Goal: Information Seeking & Learning: Check status

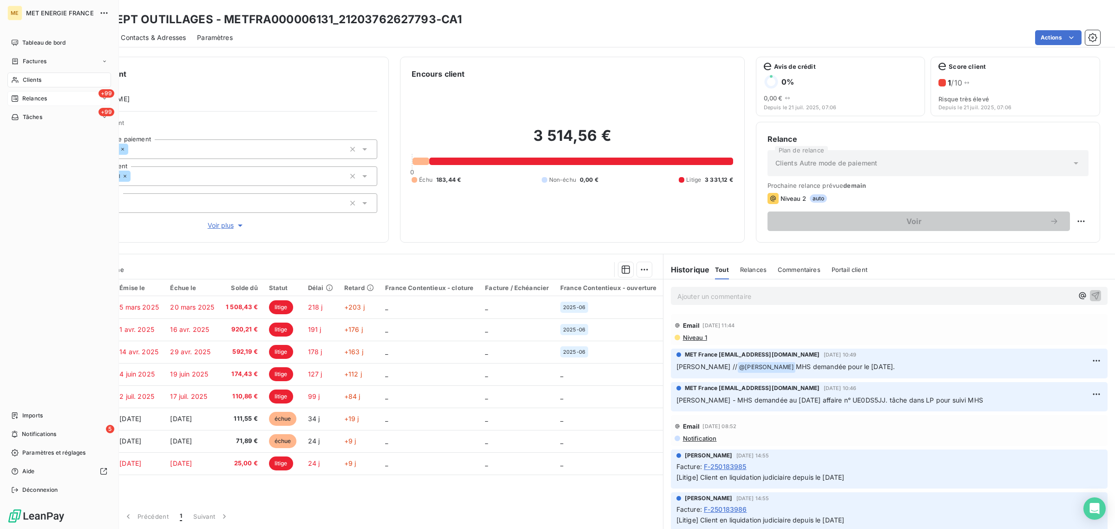
click at [17, 97] on icon at bounding box center [14, 98] width 7 height 7
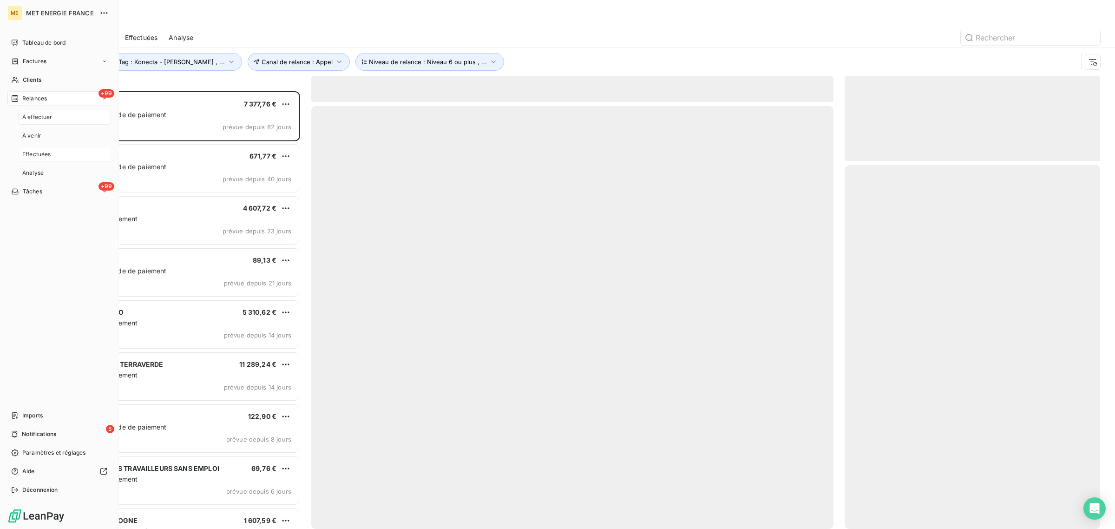
scroll to position [429, 247]
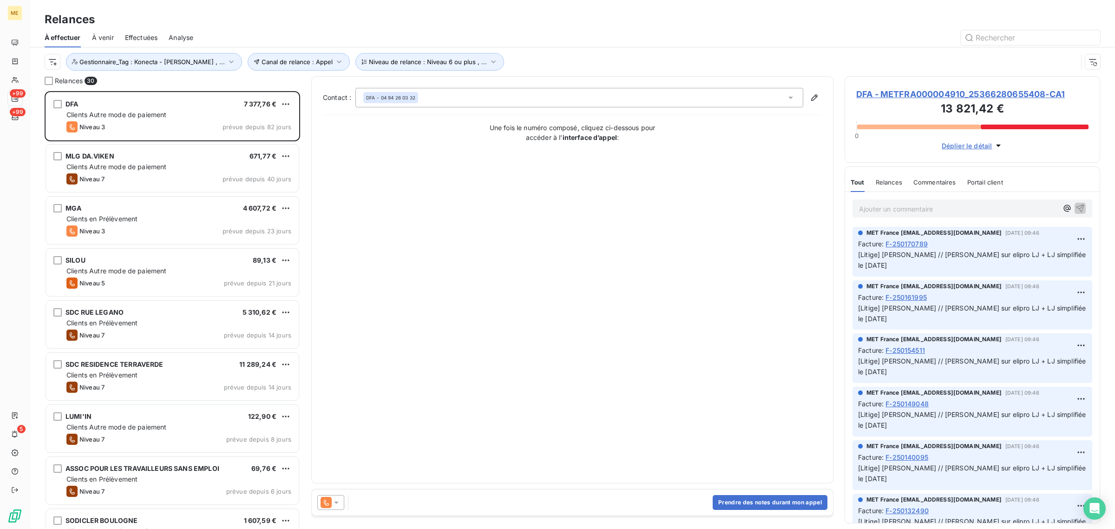
click at [135, 32] on div "Effectuées" at bounding box center [141, 38] width 33 height 20
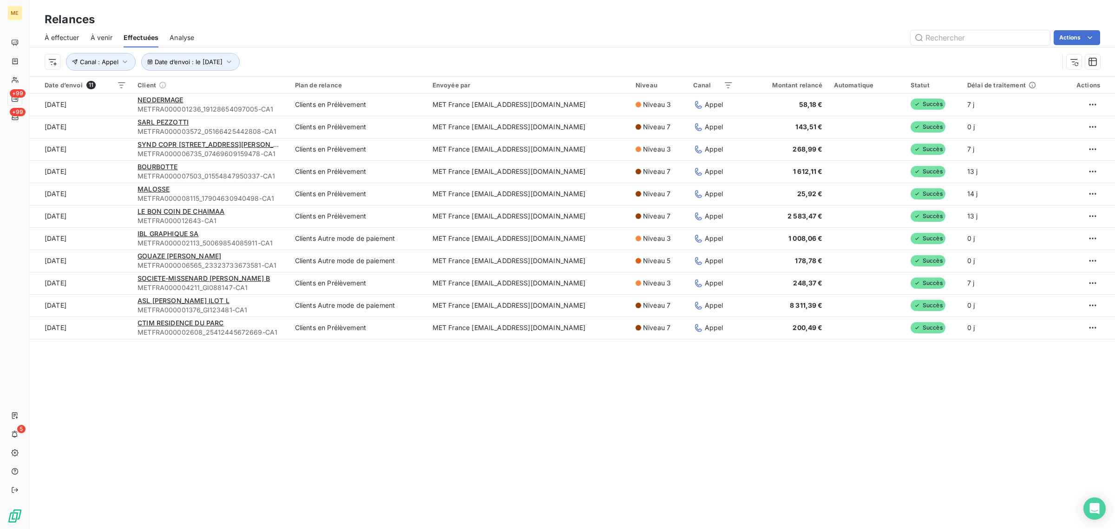
click at [54, 37] on span "À effectuer" at bounding box center [62, 37] width 35 height 9
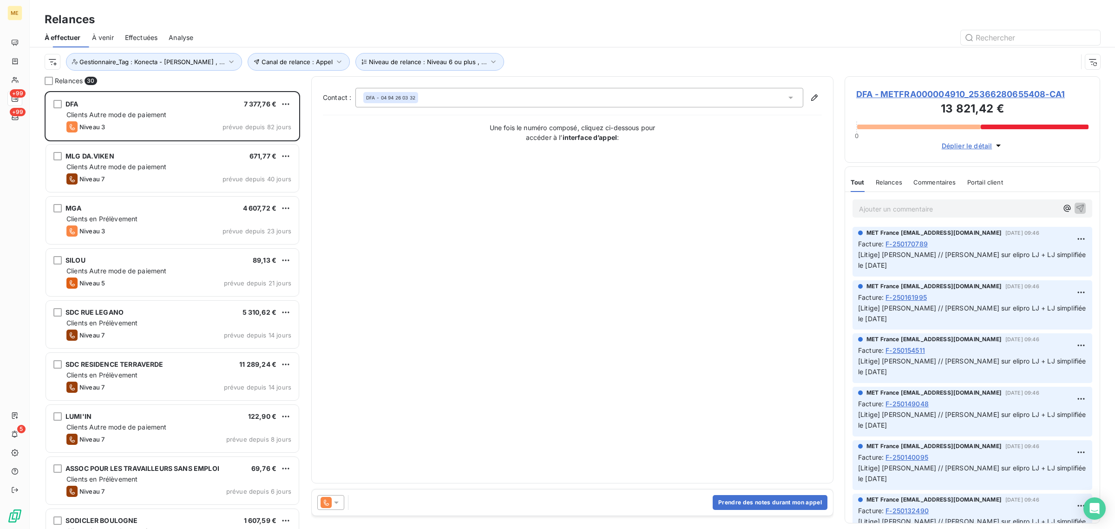
scroll to position [429, 247]
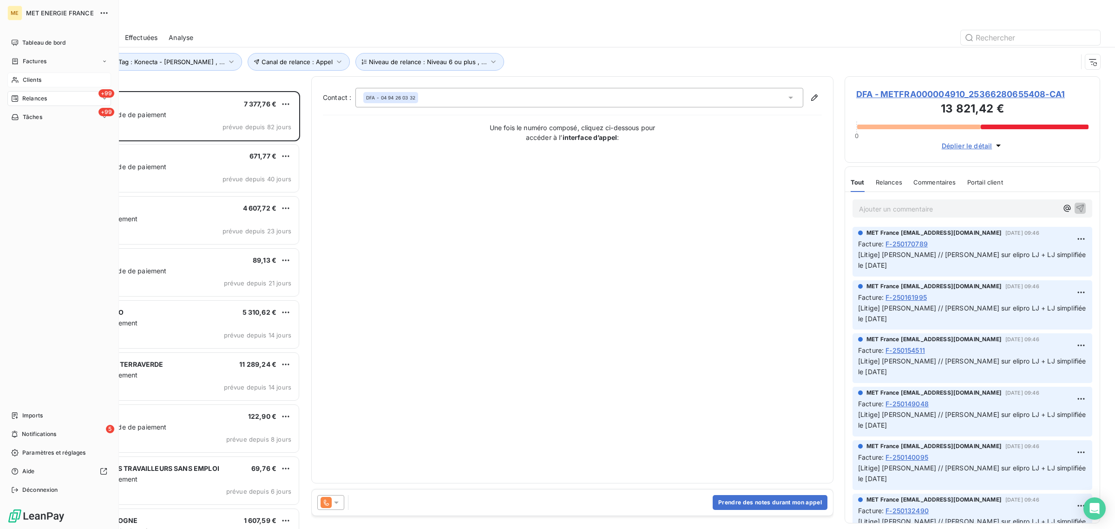
click at [22, 80] on div "Clients" at bounding box center [59, 80] width 104 height 15
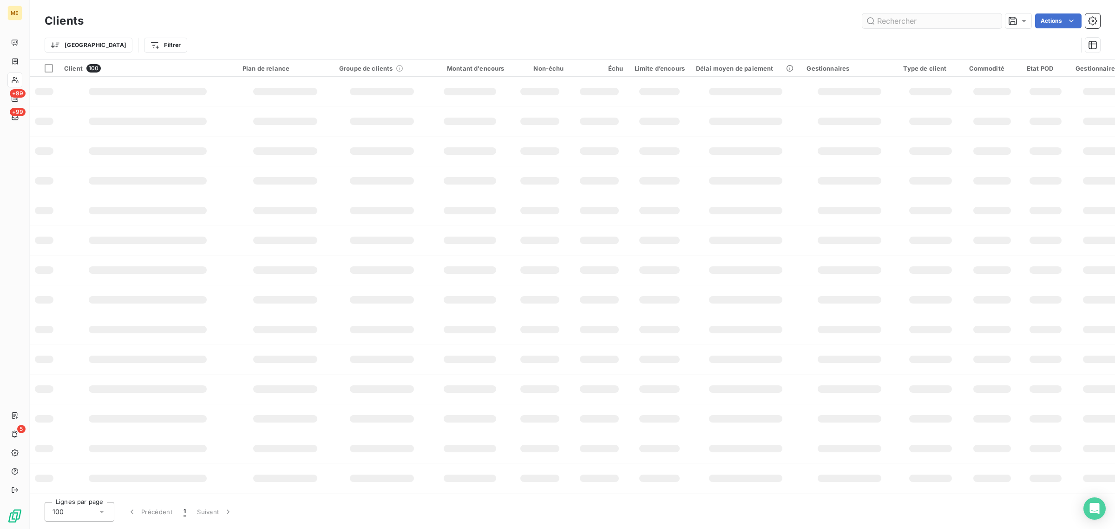
click at [961, 21] on input "text" at bounding box center [932, 20] width 139 height 15
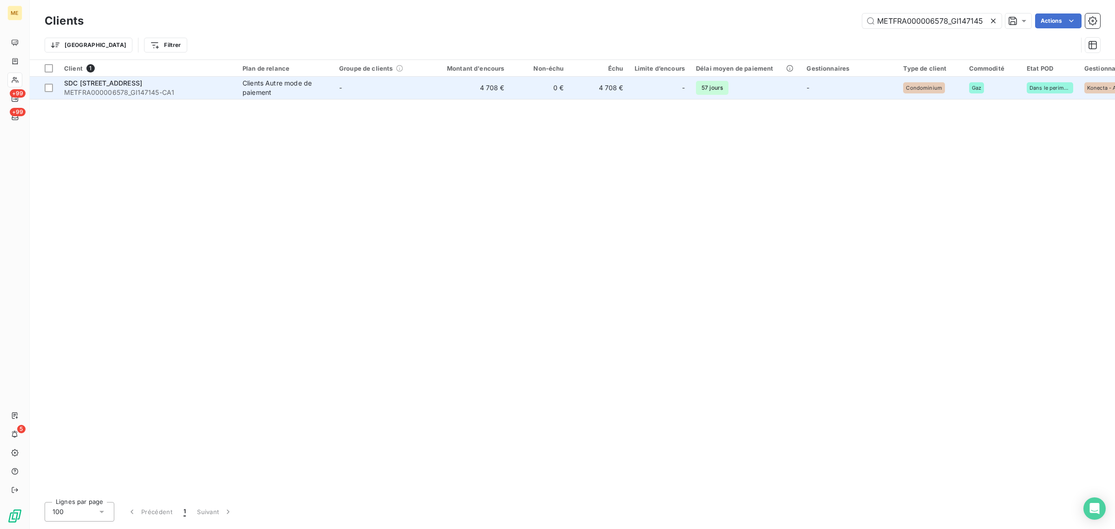
type input "METFRA000006578_GI147145"
click at [565, 84] on td "0 €" at bounding box center [539, 88] width 59 height 22
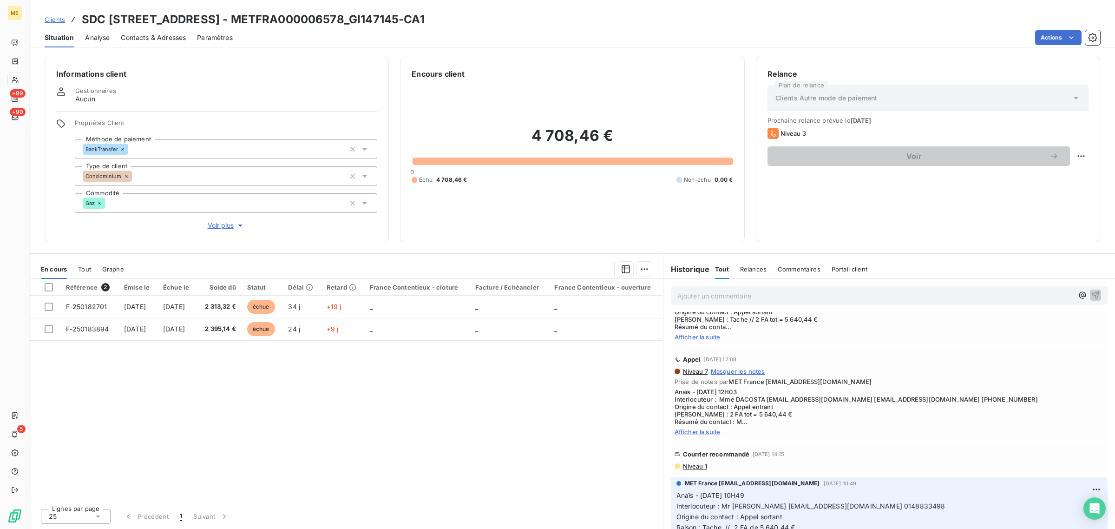
scroll to position [1046, 0]
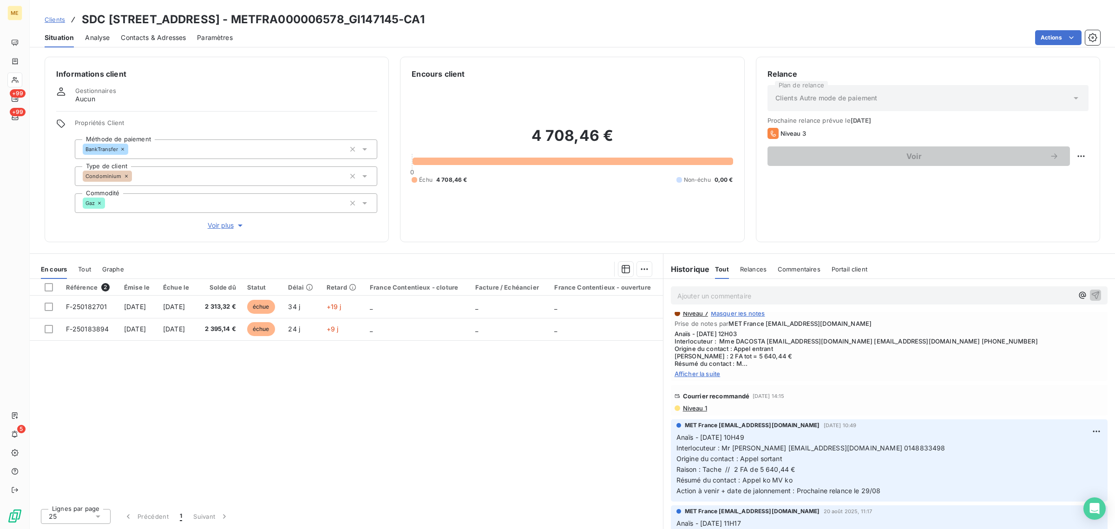
click at [698, 412] on span "Niveau 1" at bounding box center [694, 407] width 25 height 7
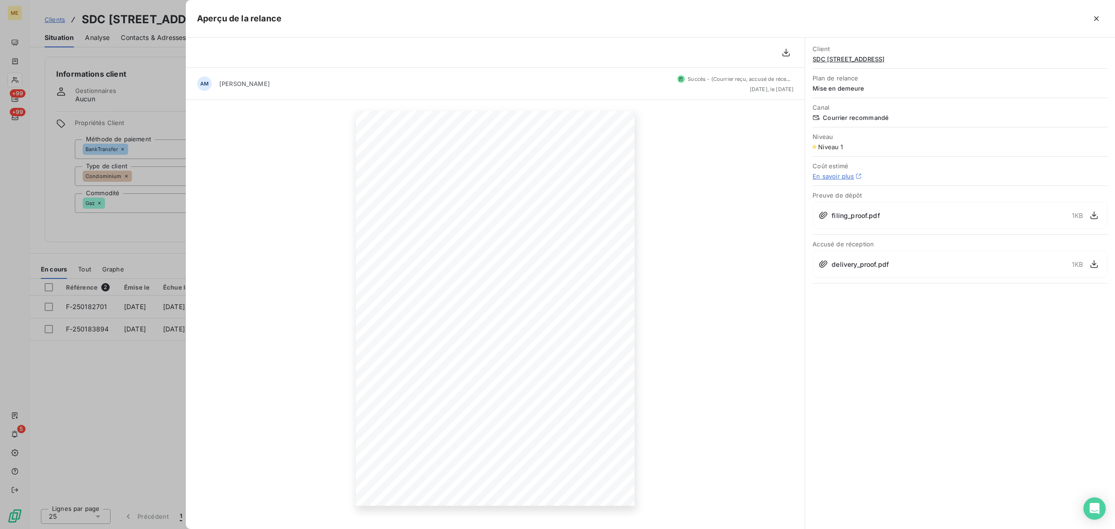
click at [126, 383] on div at bounding box center [557, 264] width 1115 height 529
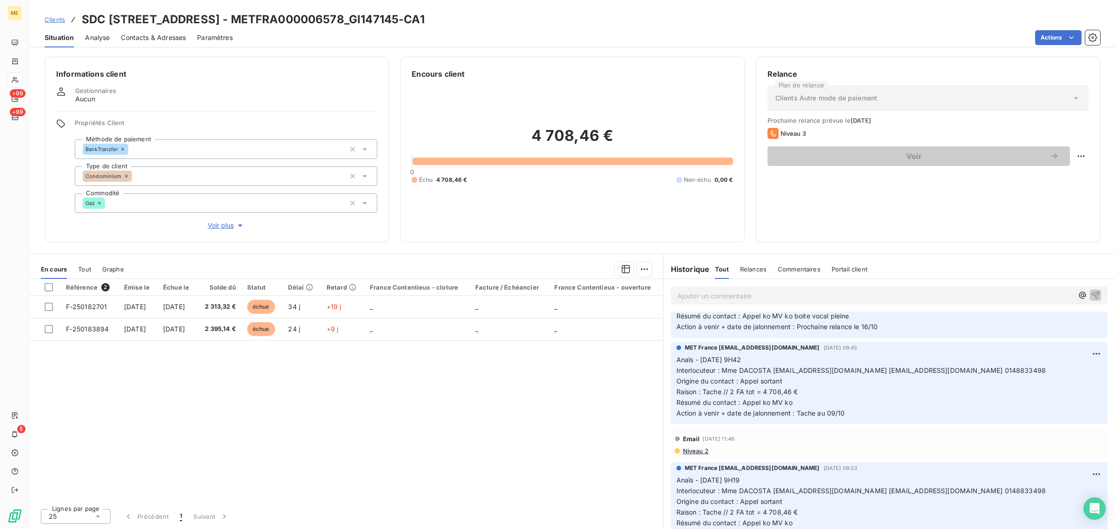
scroll to position [0, 0]
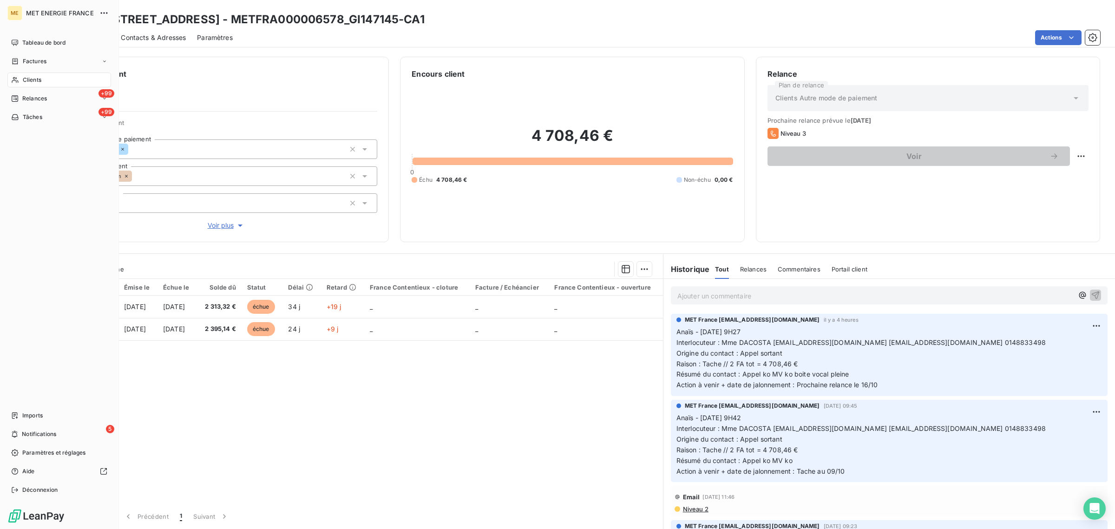
click at [19, 79] on icon at bounding box center [15, 79] width 8 height 7
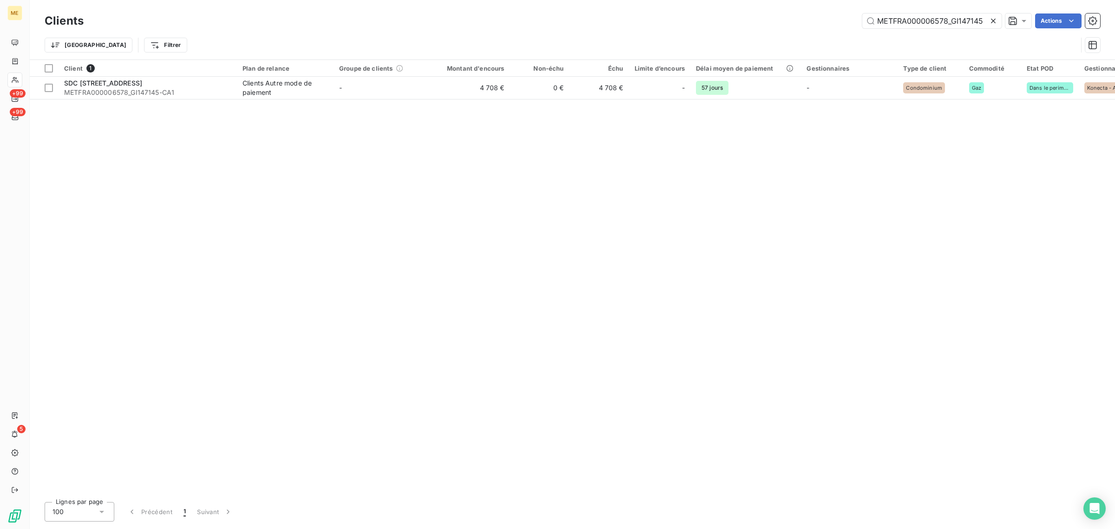
click at [995, 25] on icon at bounding box center [993, 20] width 9 height 9
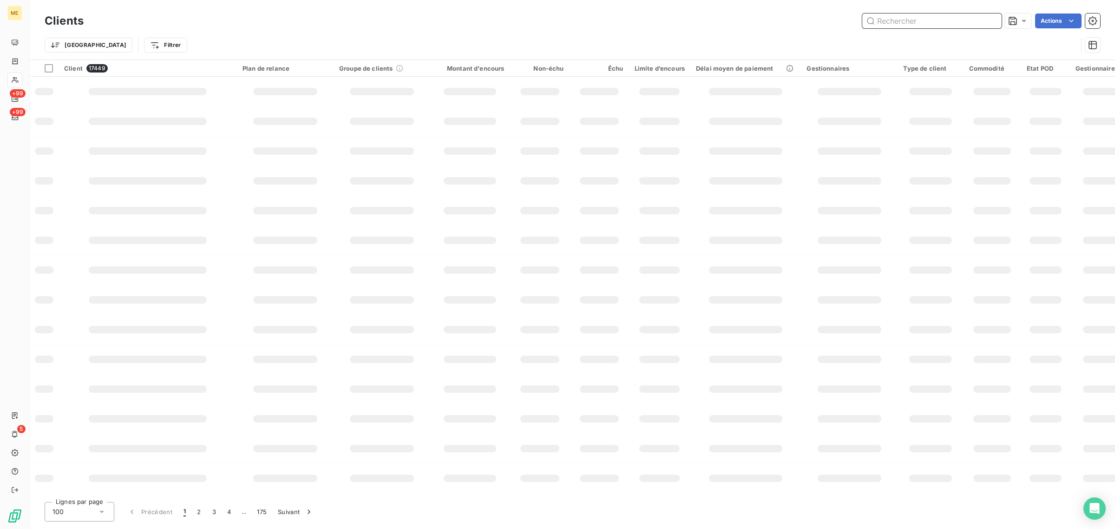
click at [897, 21] on input "text" at bounding box center [932, 20] width 139 height 15
paste input "METFRA000004084_06421128783560"
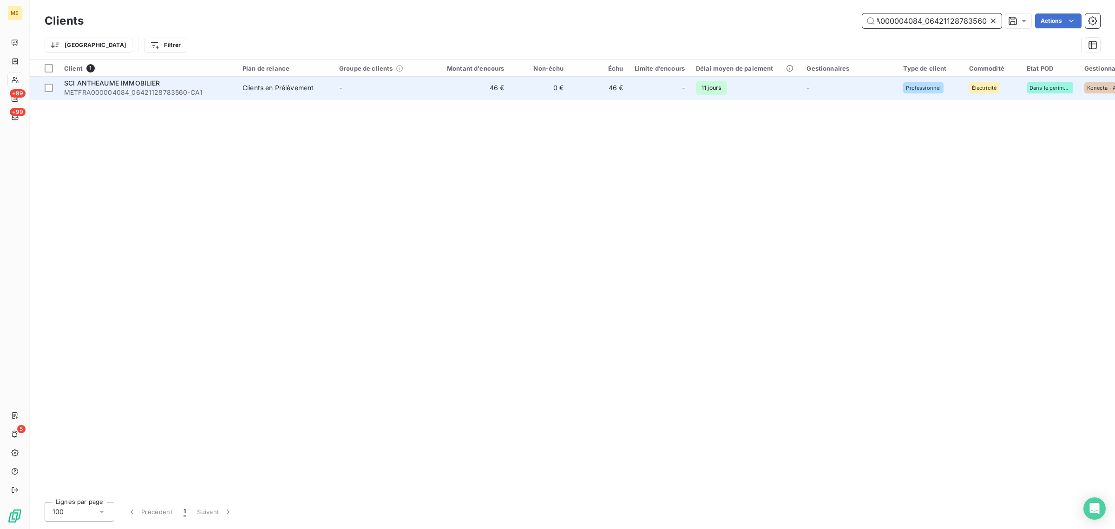
type input "METFRA000004084_06421128783560"
click at [423, 93] on td "-" at bounding box center [382, 88] width 97 height 22
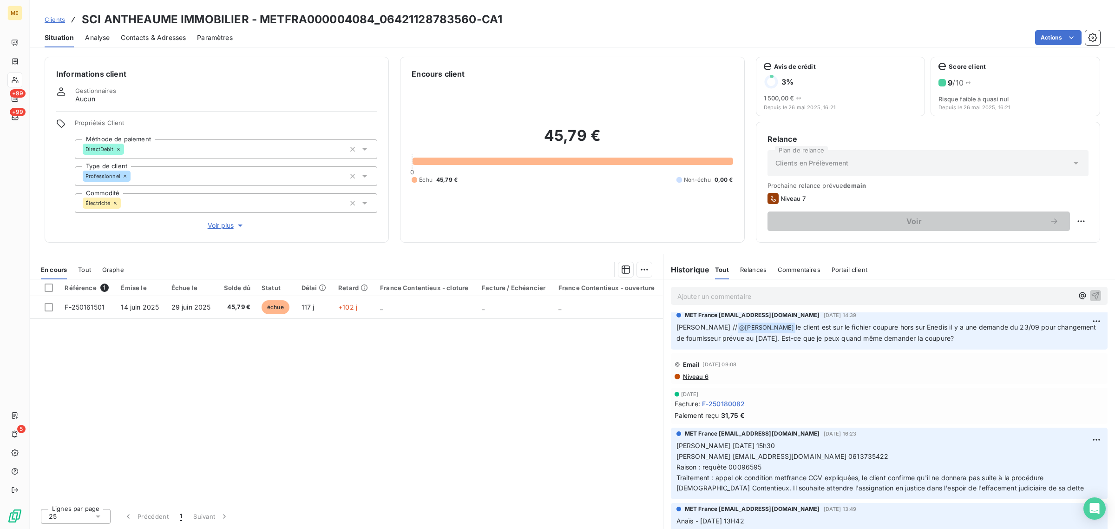
scroll to position [174, 0]
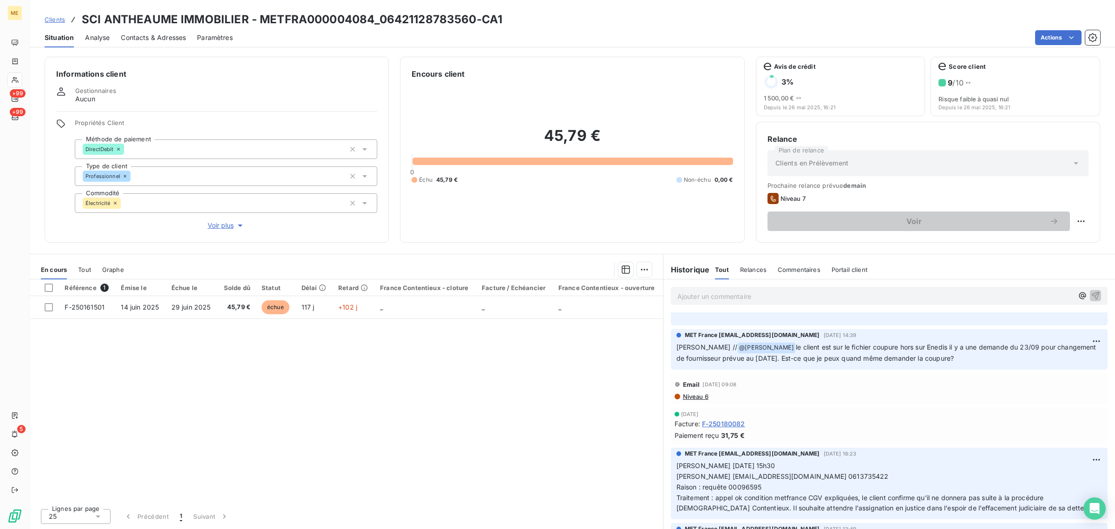
drag, startPoint x: 771, startPoint y: 340, endPoint x: 991, endPoint y: 358, distance: 221.5
click at [991, 358] on div "MET France [EMAIL_ADDRESS][DOMAIN_NAME] [DATE] 14:39 [PERSON_NAME] // @ [PERSON…" at bounding box center [890, 347] width 426 height 33
click at [991, 358] on p "[PERSON_NAME] // @ [PERSON_NAME] le client est sur le fichier coupure hors sur …" at bounding box center [890, 353] width 426 height 22
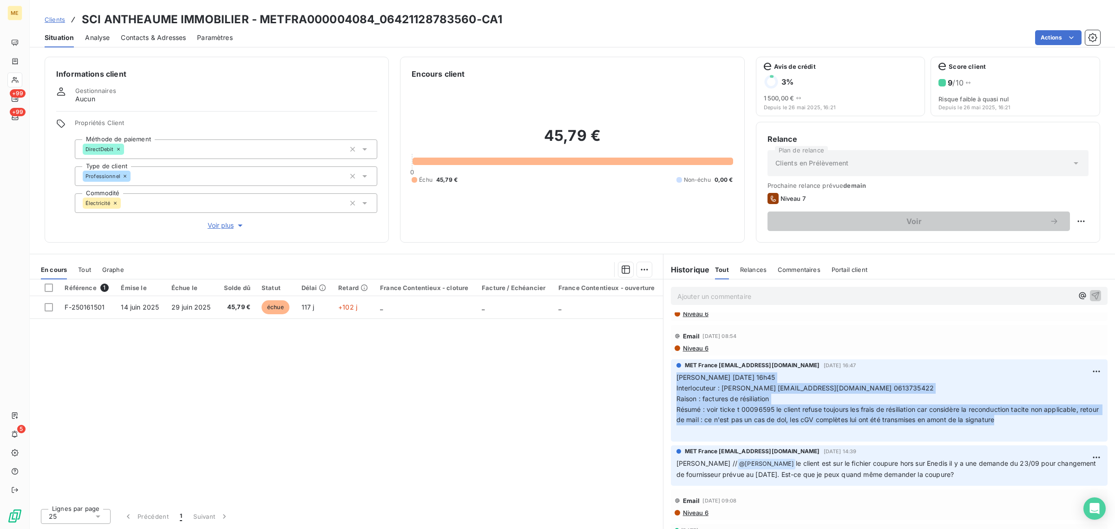
drag, startPoint x: 674, startPoint y: 380, endPoint x: 1039, endPoint y: 424, distance: 367.5
click at [1039, 424] on div "MET France [EMAIL_ADDRESS][DOMAIN_NAME] [DATE] 16:47 [PERSON_NAME] [DATE] 16h45…" at bounding box center [889, 400] width 437 height 82
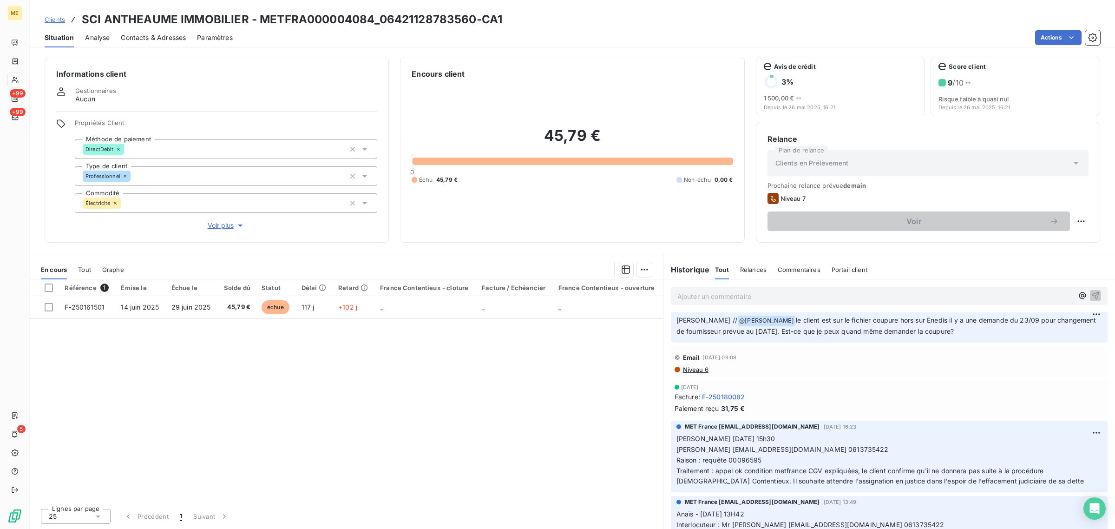
scroll to position [290, 0]
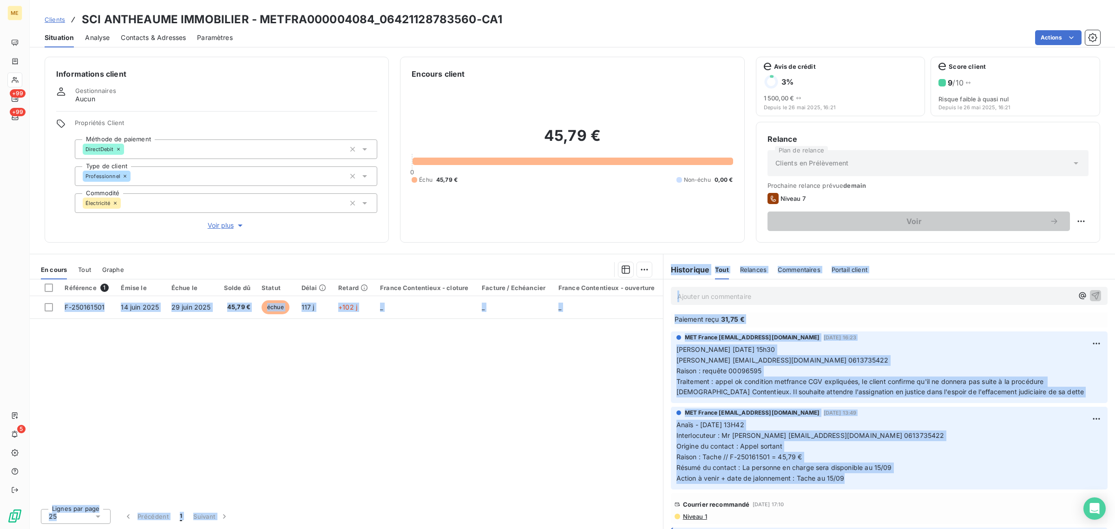
drag, startPoint x: 846, startPoint y: 475, endPoint x: 658, endPoint y: 425, distance: 194.6
click at [658, 425] on div "En cours Tout Graphe Référence 1 Émise le Échue le Solde dû Statut Délai Retard…" at bounding box center [573, 391] width 1086 height 275
click at [864, 398] on div "MET France [EMAIL_ADDRESS][DOMAIN_NAME] [DATE] 16:23 [PERSON_NAME] [DATE] 15h30…" at bounding box center [889, 367] width 437 height 72
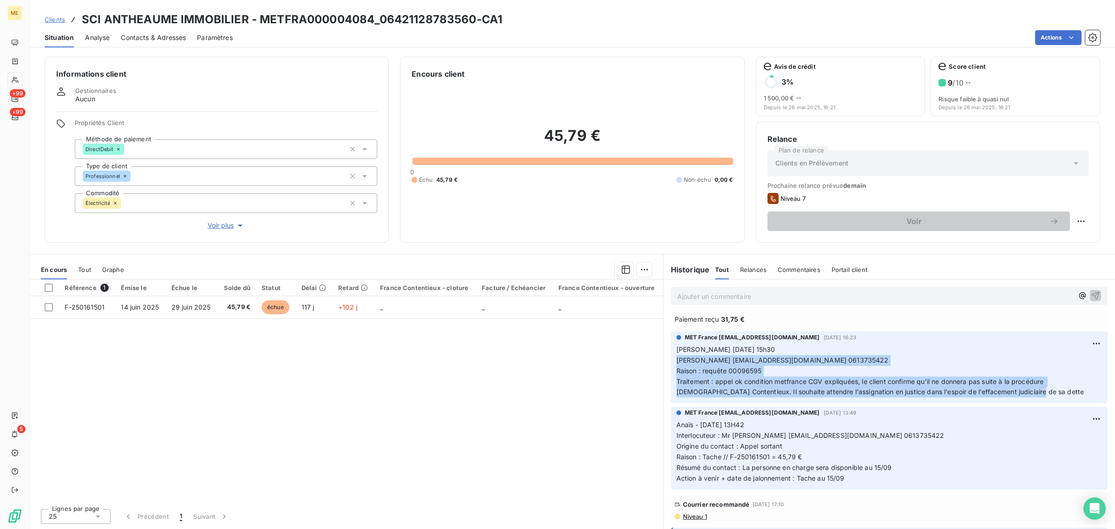
drag, startPoint x: 1010, startPoint y: 389, endPoint x: 671, endPoint y: 359, distance: 340.6
click at [653, 358] on div "En cours Tout Graphe Référence 1 Émise le Échue le Solde dû Statut Délai Retard…" at bounding box center [573, 391] width 1086 height 275
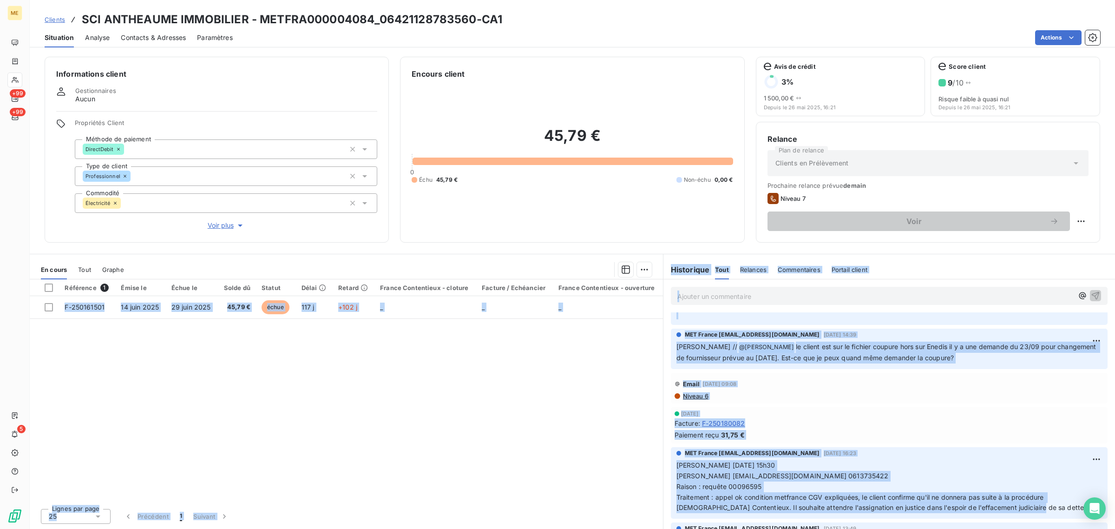
scroll to position [174, 0]
click at [824, 395] on div "Niveau 6" at bounding box center [889, 396] width 429 height 7
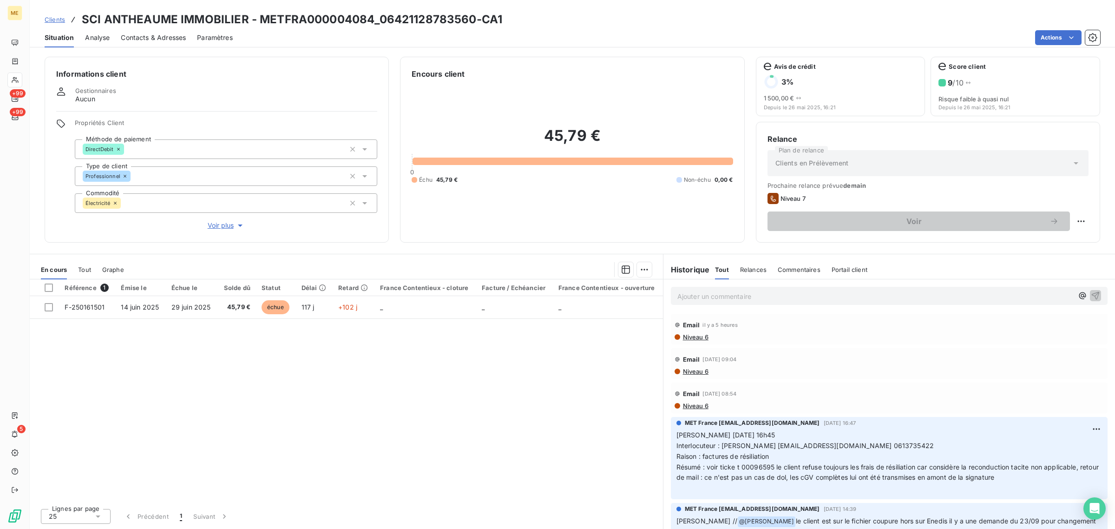
scroll to position [0, 0]
drag, startPoint x: 791, startPoint y: 470, endPoint x: 886, endPoint y: 470, distance: 94.3
click at [886, 470] on span "Résumé : voir ticke t 00096595 le client refuse toujours les frais de résiliati…" at bounding box center [889, 472] width 424 height 19
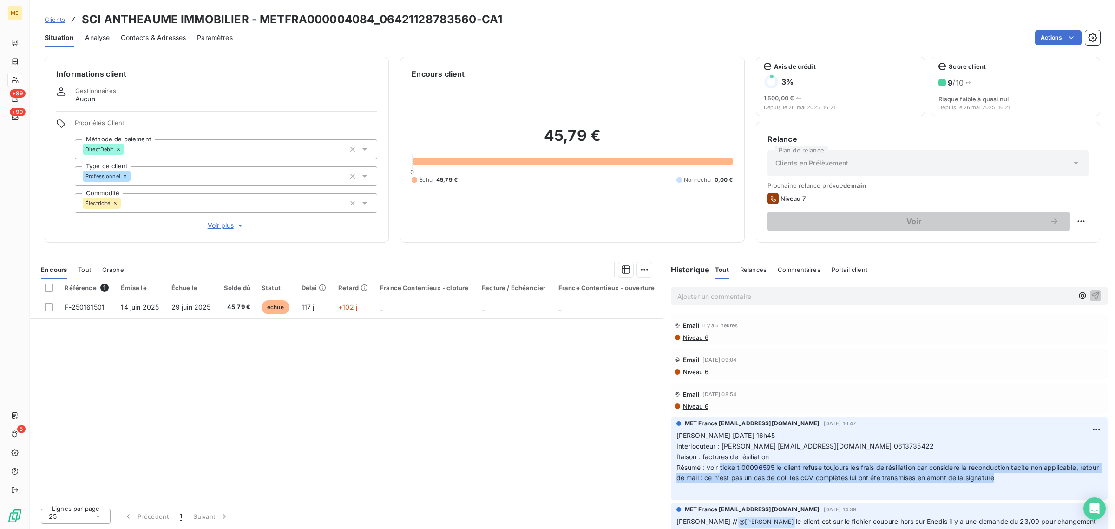
drag, startPoint x: 774, startPoint y: 469, endPoint x: 1029, endPoint y: 480, distance: 255.8
click at [1029, 480] on p "[PERSON_NAME] [DATE] 16h45 Interlocuteur : [PERSON_NAME] [EMAIL_ADDRESS][DOMAIN…" at bounding box center [890, 462] width 426 height 64
drag, startPoint x: 1029, startPoint y: 478, endPoint x: 647, endPoint y: 431, distance: 384.4
click at [654, 431] on div "En cours Tout Graphe Référence 1 Émise le Échue le Solde dû Statut Délai Retard…" at bounding box center [573, 391] width 1086 height 275
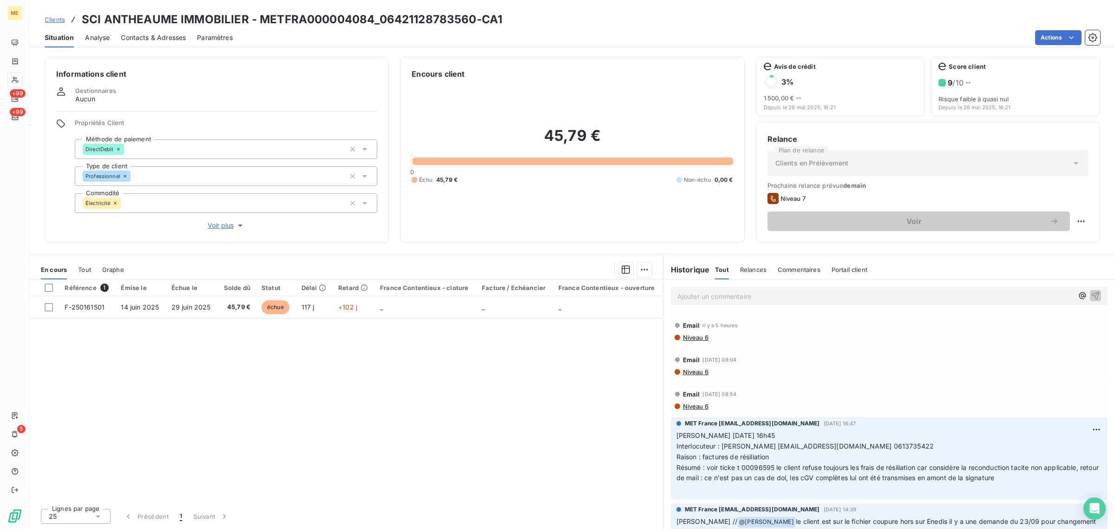
click at [572, 428] on div "Référence 1 Émise le Échue le Solde dû Statut Délai Retard France Contentieux -…" at bounding box center [346, 390] width 633 height 222
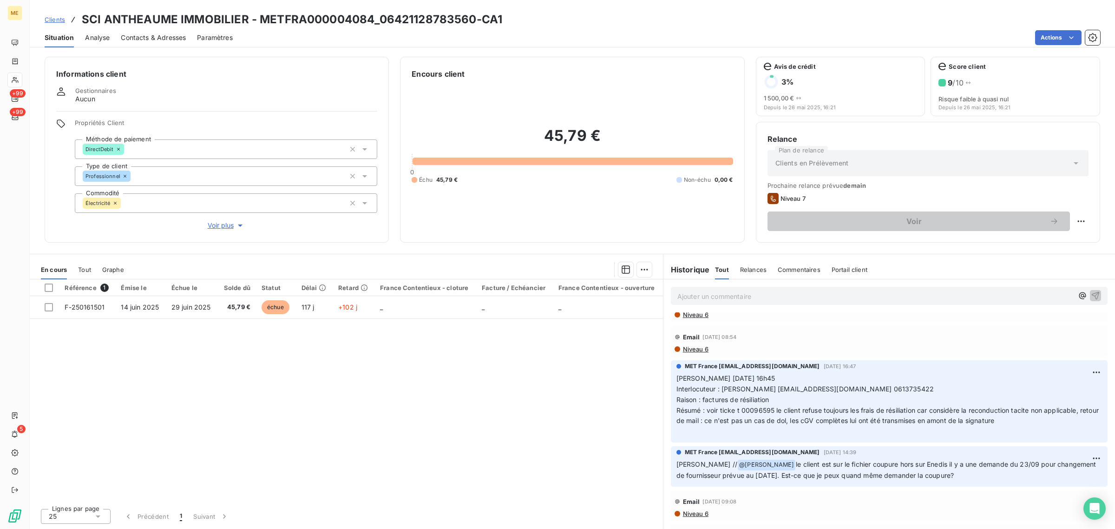
scroll to position [58, 0]
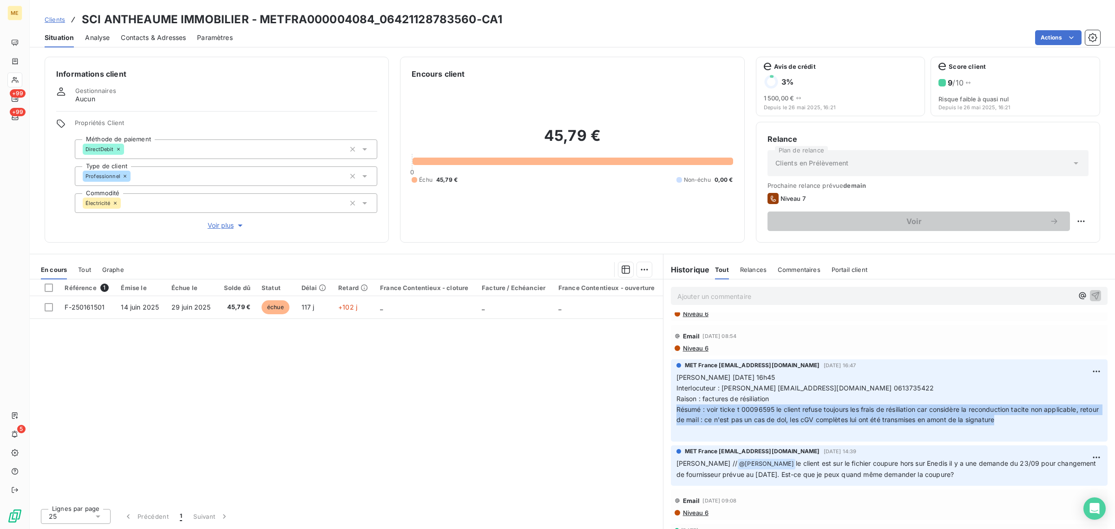
drag, startPoint x: 1041, startPoint y: 423, endPoint x: 674, endPoint y: 412, distance: 366.9
click at [674, 412] on div "MET France [EMAIL_ADDRESS][DOMAIN_NAME] [DATE] 16:47 [PERSON_NAME] [DATE] 16h45…" at bounding box center [889, 400] width 437 height 82
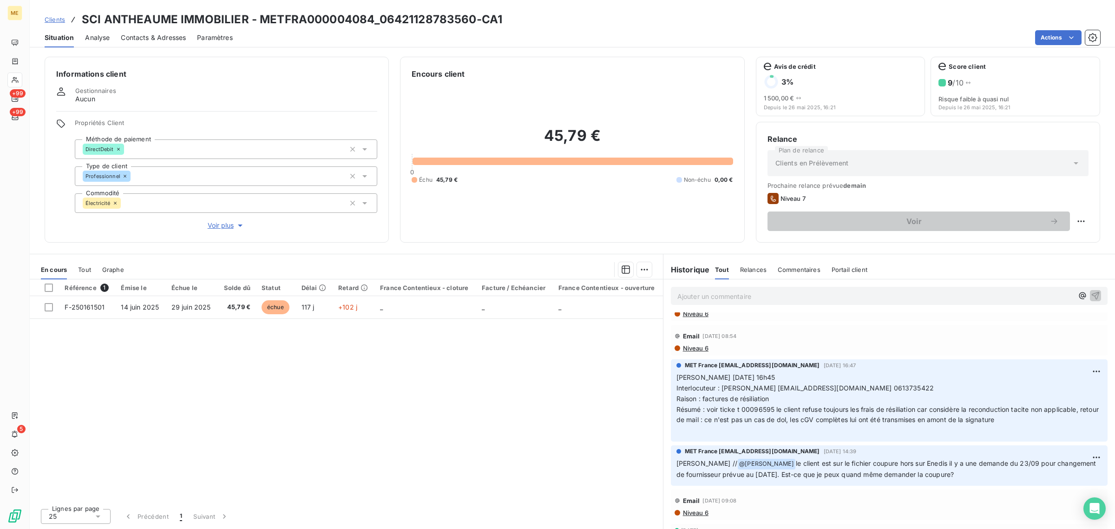
click at [413, 399] on div "Référence 1 Émise le Échue le Solde dû Statut Délai Retard France Contentieux -…" at bounding box center [346, 390] width 633 height 222
drag, startPoint x: 472, startPoint y: 20, endPoint x: 375, endPoint y: 26, distance: 97.4
click at [375, 26] on h3 "SCI ANTHEAUME IMMOBILIER - METFRA000004084_06421128783560-CA1" at bounding box center [292, 19] width 421 height 17
copy h3 "06421128783560"
drag, startPoint x: 971, startPoint y: 477, endPoint x: 669, endPoint y: 452, distance: 303.1
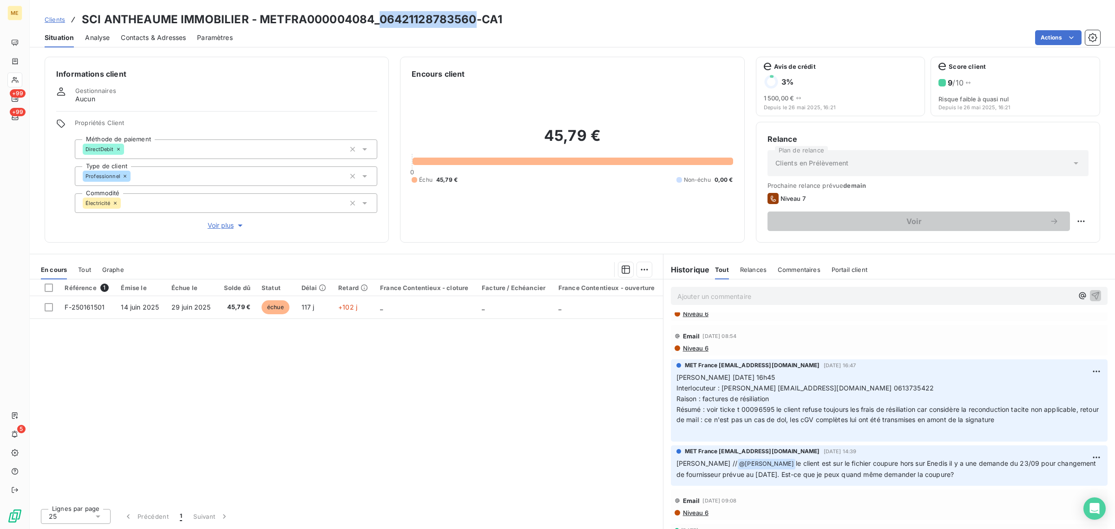
click at [670, 452] on div "MET France [EMAIL_ADDRESS][DOMAIN_NAME] [DATE] 14:39 [PERSON_NAME] // @ [PERSON…" at bounding box center [890, 465] width 452 height 44
click at [531, 456] on div "Référence 1 Émise le Échue le Solde dû Statut Délai Retard France Contentieux -…" at bounding box center [346, 390] width 633 height 222
click at [542, 392] on div "Référence 1 Émise le Échue le Solde dû Statut Délai Retard France Contentieux -…" at bounding box center [346, 390] width 633 height 222
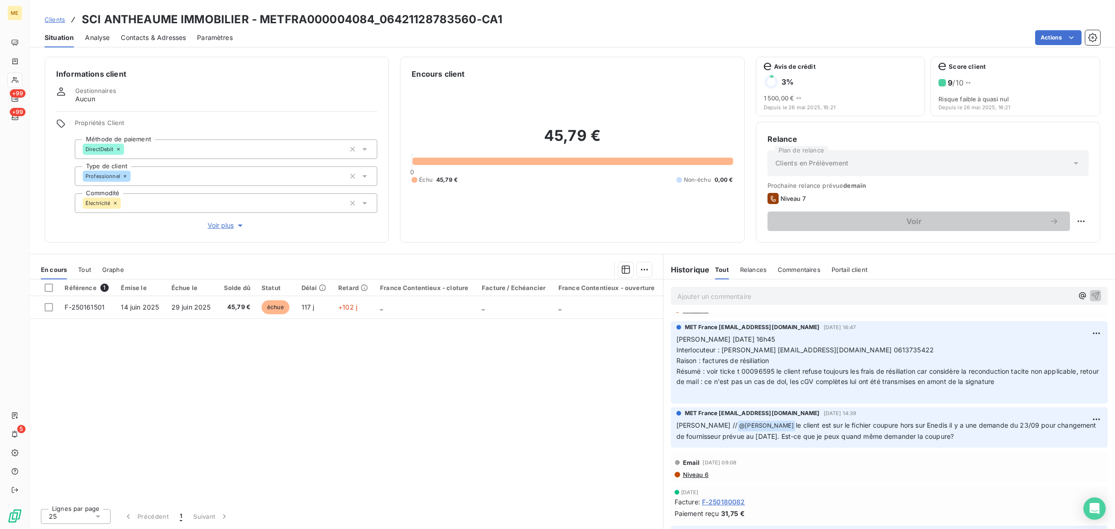
scroll to position [116, 0]
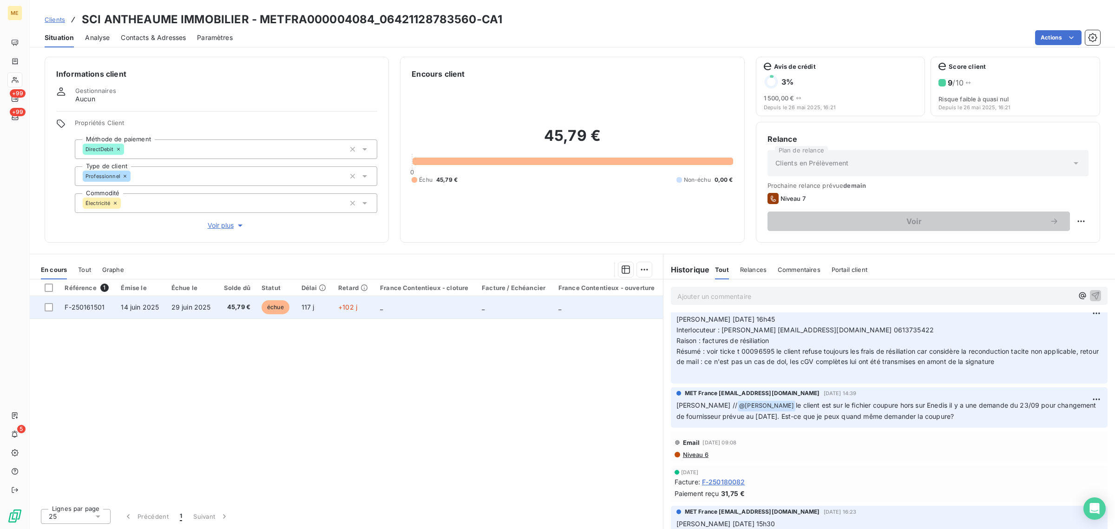
click at [347, 303] on span "+102 j" at bounding box center [347, 307] width 19 height 8
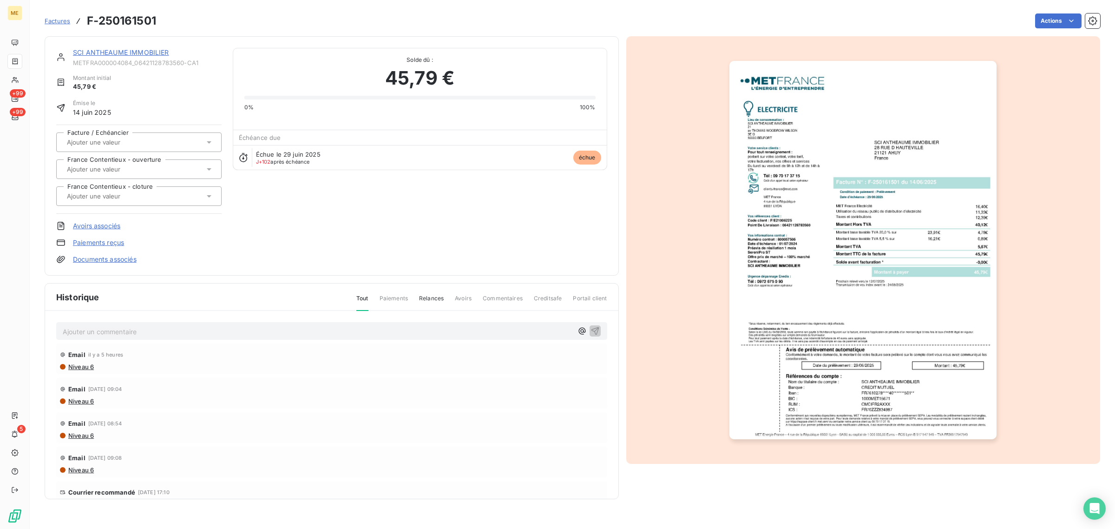
click at [828, 263] on img "button" at bounding box center [863, 250] width 267 height 378
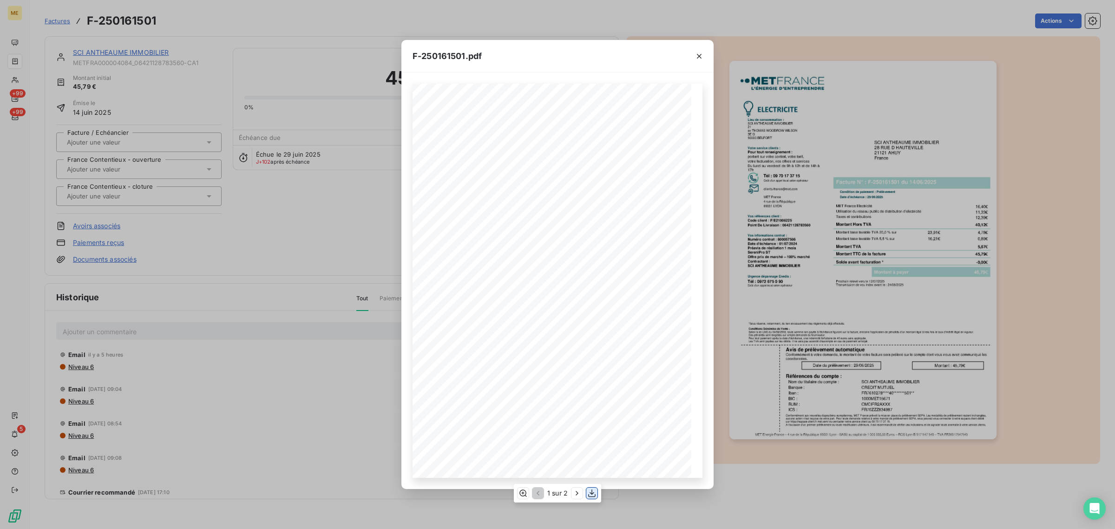
click at [593, 491] on icon "button" at bounding box center [591, 492] width 9 height 9
click at [693, 52] on button "button" at bounding box center [699, 56] width 15 height 15
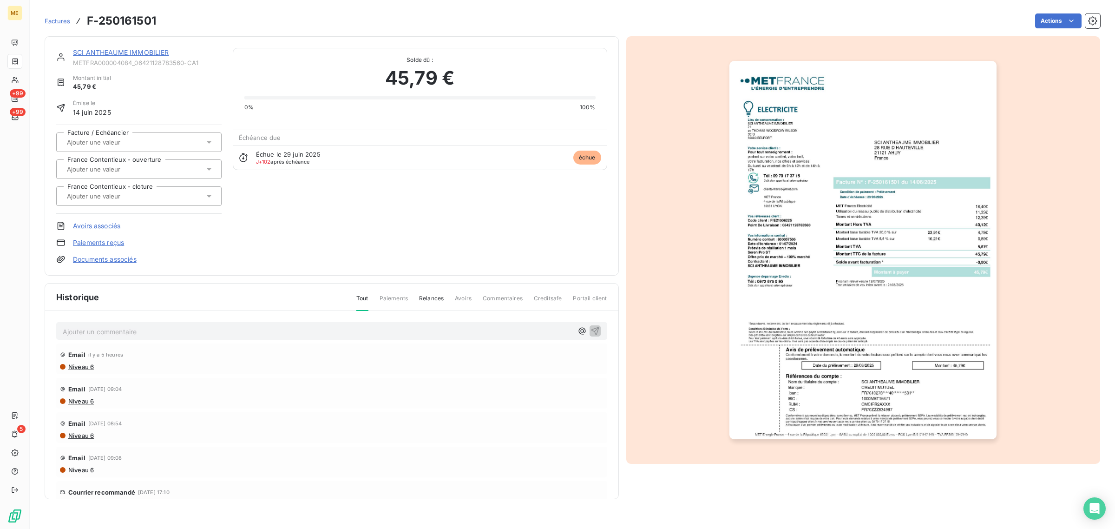
click at [144, 52] on link "SCI ANTHEAUME IMMOBILIER" at bounding box center [121, 52] width 96 height 8
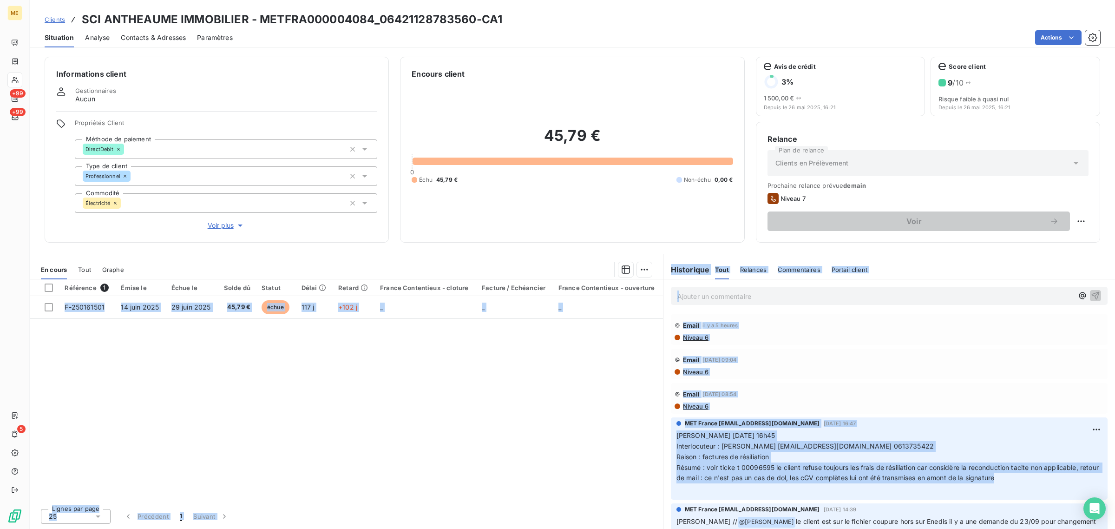
drag, startPoint x: 1044, startPoint y: 474, endPoint x: 662, endPoint y: 438, distance: 383.3
click at [662, 438] on div "En cours Tout Graphe Référence 1 Émise le Échue le Solde dû Statut Délai Retard…" at bounding box center [573, 391] width 1086 height 275
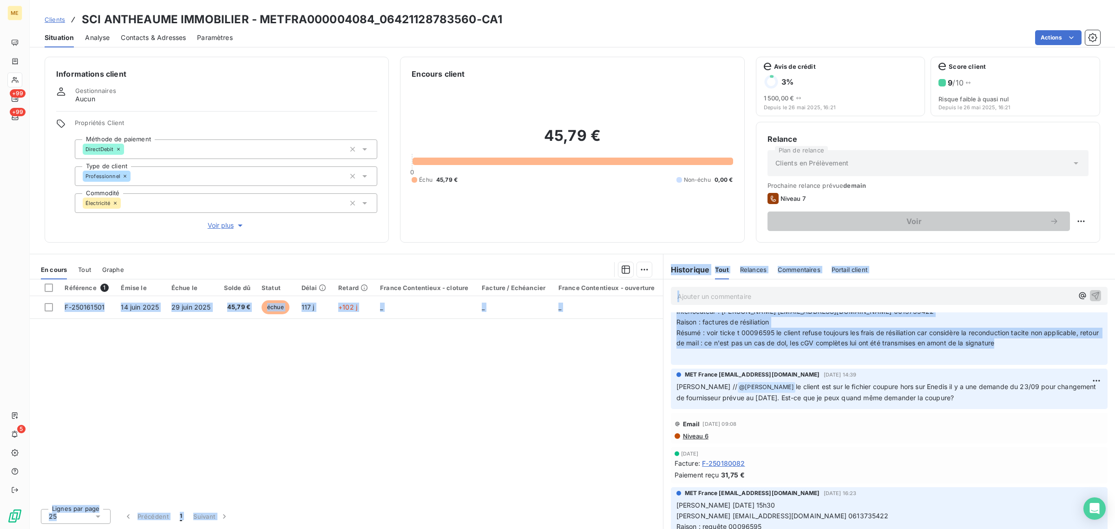
scroll to position [174, 0]
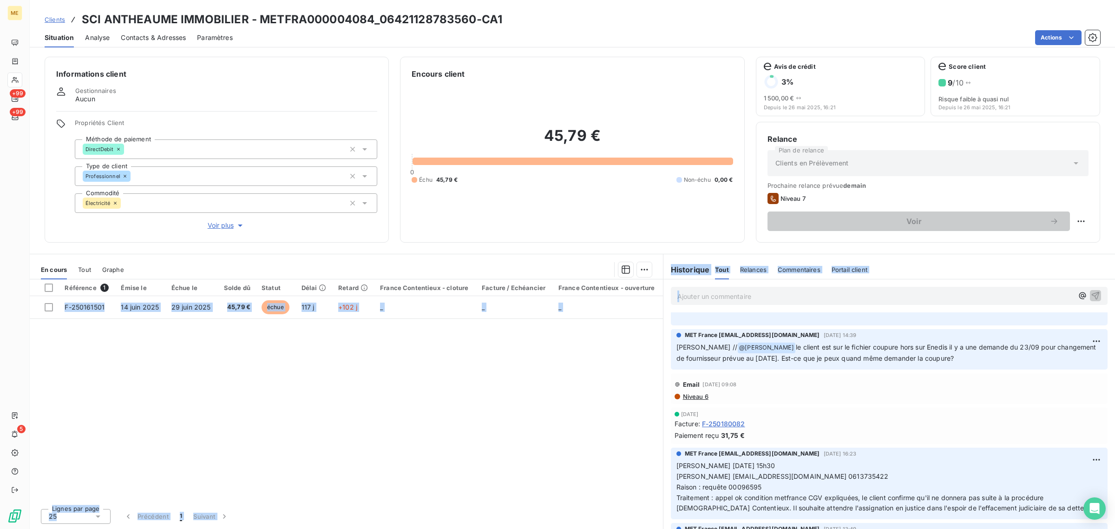
drag, startPoint x: 966, startPoint y: 359, endPoint x: 666, endPoint y: 356, distance: 300.3
click at [666, 356] on div "MET France [EMAIL_ADDRESS][DOMAIN_NAME] [DATE] 14:39 [PERSON_NAME] // @ [PERSON…" at bounding box center [890, 349] width 452 height 44
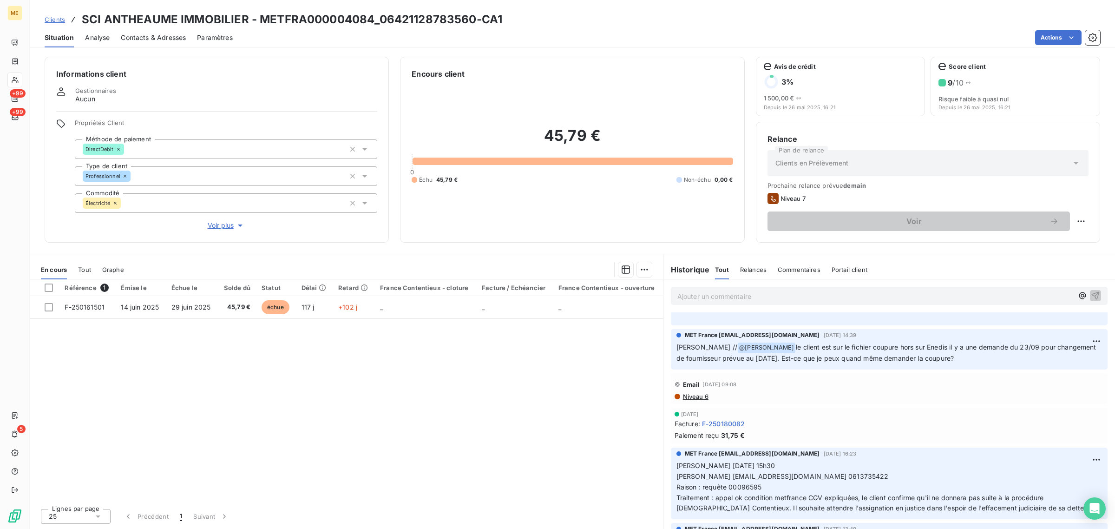
click at [681, 350] on span "[PERSON_NAME] //" at bounding box center [707, 347] width 61 height 8
drag, startPoint x: 789, startPoint y: 358, endPoint x: 983, endPoint y: 361, distance: 194.3
click at [983, 361] on p "[PERSON_NAME] // @ [PERSON_NAME] le client est sur le fichier coupure hors sur …" at bounding box center [890, 353] width 426 height 22
click at [984, 361] on p "[PERSON_NAME] // @ [PERSON_NAME] le client est sur le fichier coupure hors sur …" at bounding box center [890, 353] width 426 height 22
drag, startPoint x: 979, startPoint y: 358, endPoint x: 646, endPoint y: 357, distance: 332.3
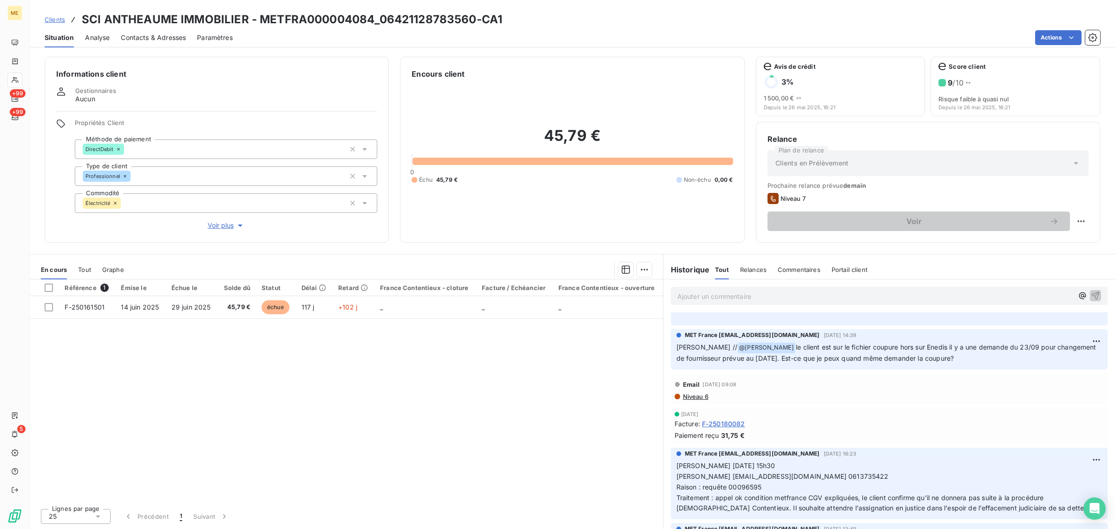
click at [646, 357] on div "En cours Tout Graphe Référence 1 Émise le Échue le Solde dû Statut Délai Retard…" at bounding box center [573, 391] width 1086 height 275
click at [647, 357] on div "Référence 1 Émise le Échue le Solde dû Statut Délai Retard France Contentieux -…" at bounding box center [346, 390] width 633 height 222
drag, startPoint x: 965, startPoint y: 361, endPoint x: 658, endPoint y: 345, distance: 308.1
click at [658, 345] on div "En cours Tout Graphe Référence 1 Émise le Échue le Solde dû Statut Délai Retard…" at bounding box center [573, 391] width 1086 height 275
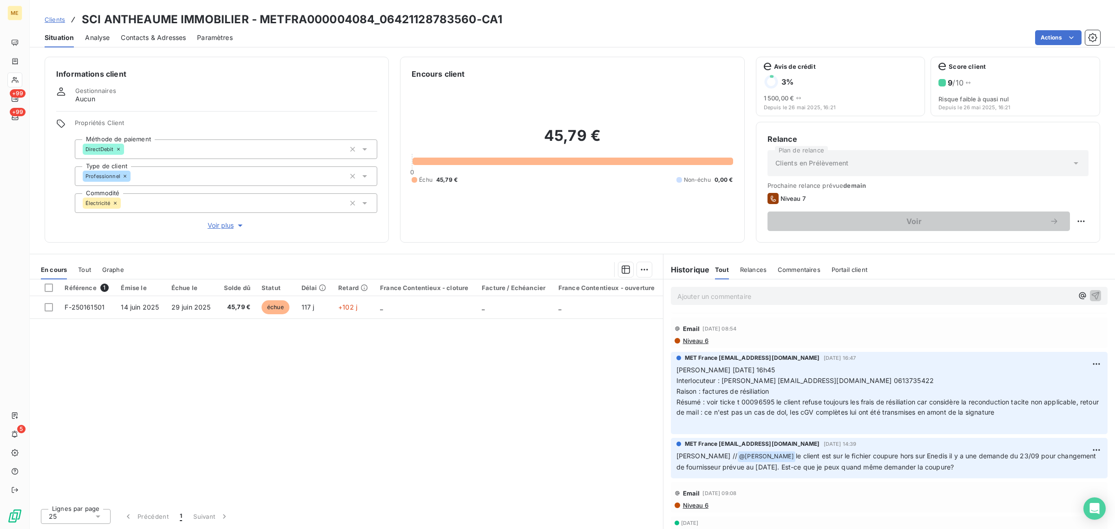
scroll to position [58, 0]
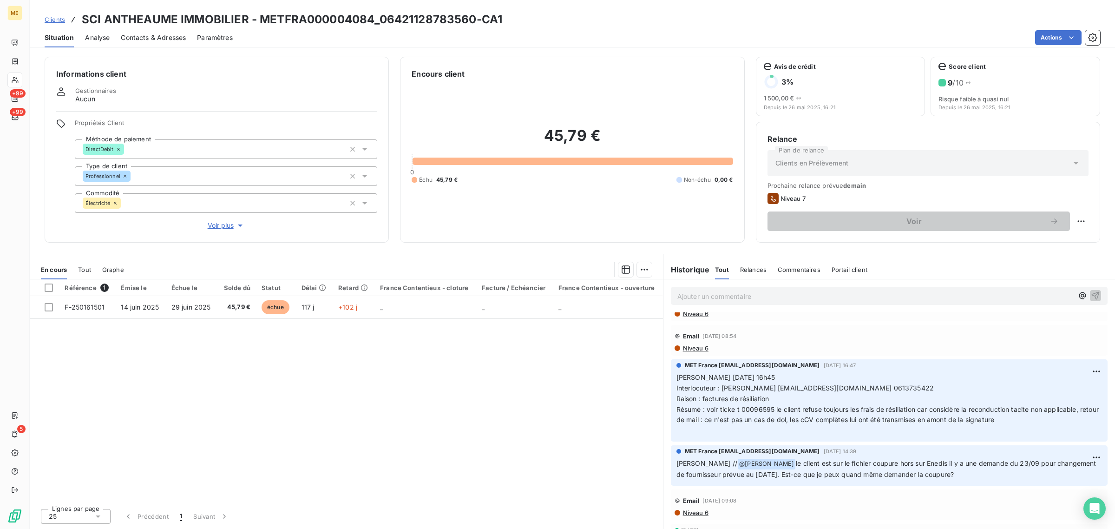
click at [848, 463] on span "le client est sur le fichier coupure hors sur Enedis il y a une demande du 23/0…" at bounding box center [888, 468] width 422 height 19
click at [217, 221] on span "Voir plus" at bounding box center [226, 225] width 37 height 9
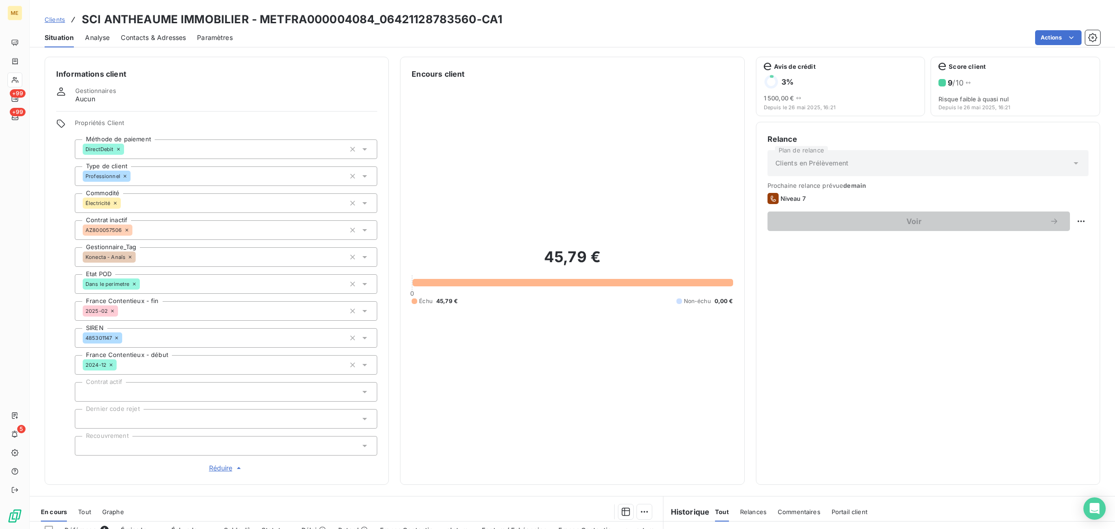
click at [221, 468] on span "Réduire" at bounding box center [226, 467] width 34 height 9
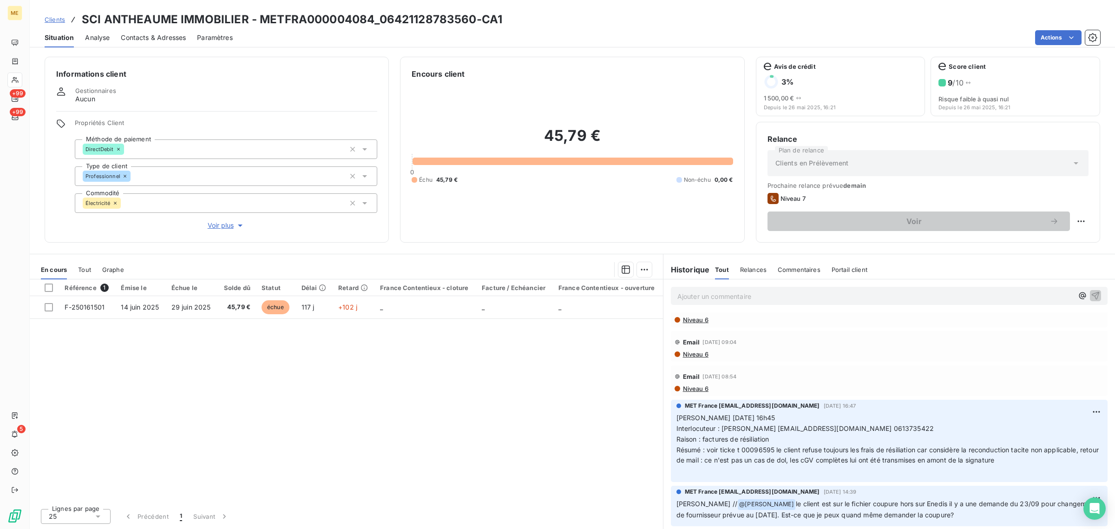
scroll to position [0, 0]
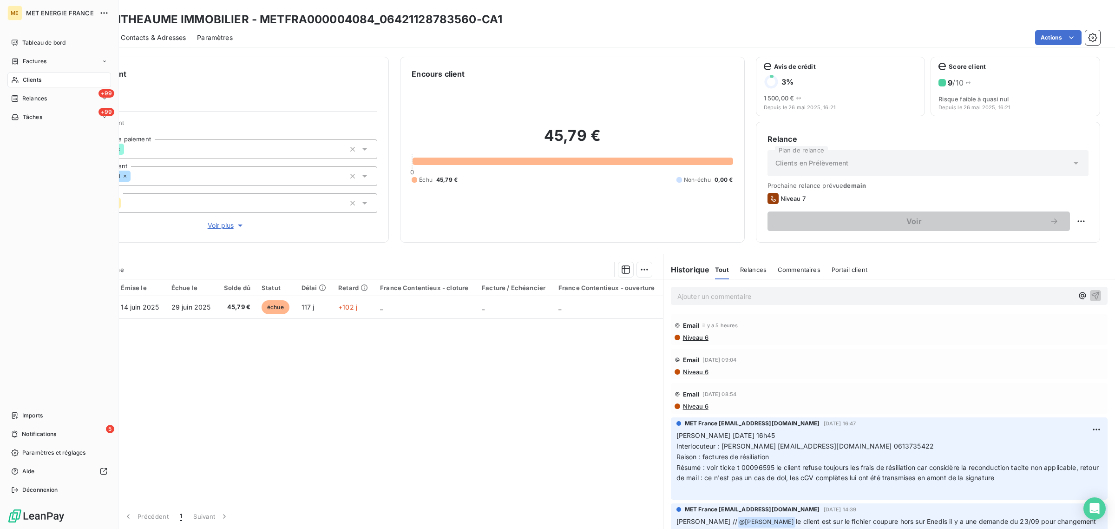
click at [14, 78] on icon at bounding box center [15, 79] width 8 height 7
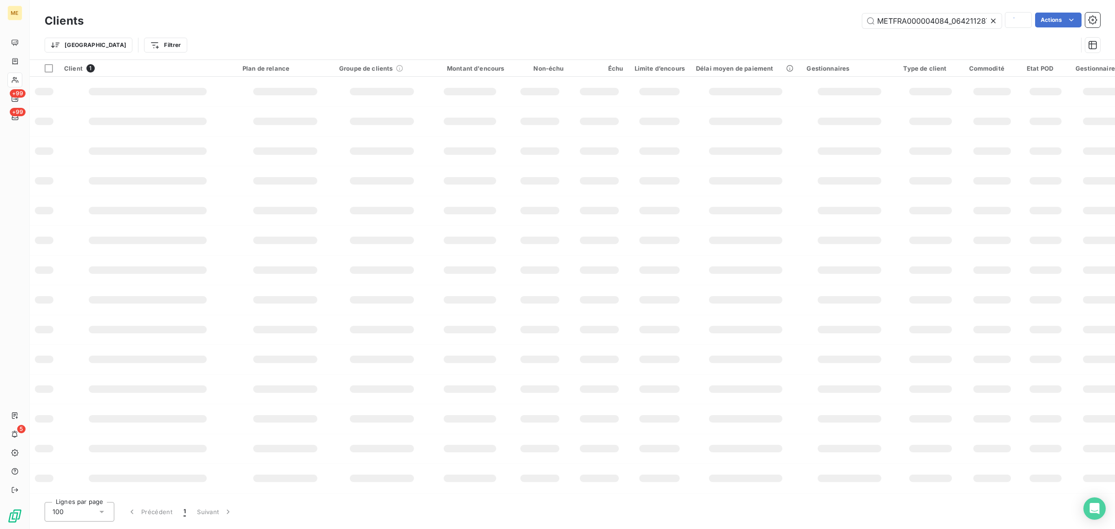
scroll to position [0, 26]
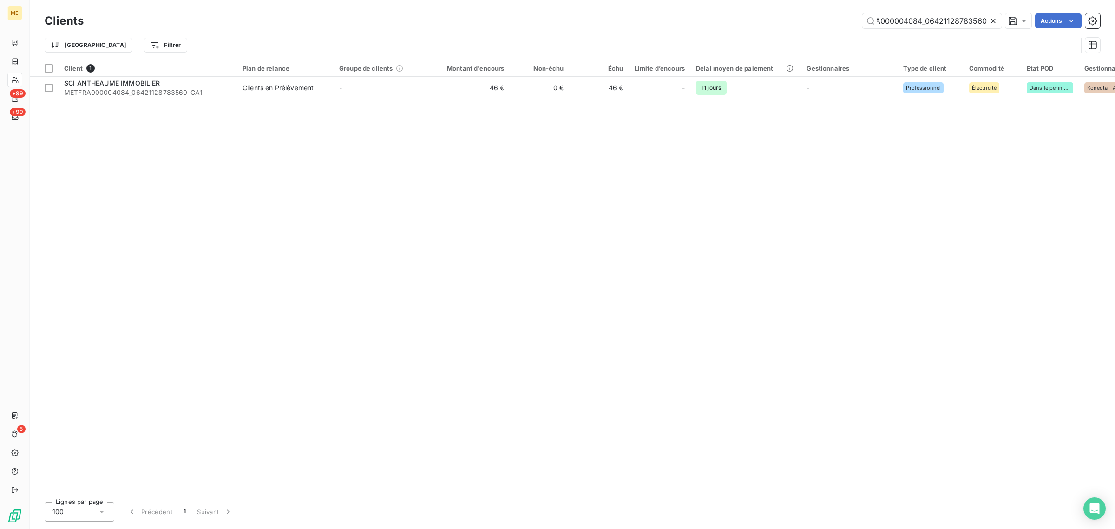
click at [996, 20] on icon at bounding box center [993, 20] width 9 height 9
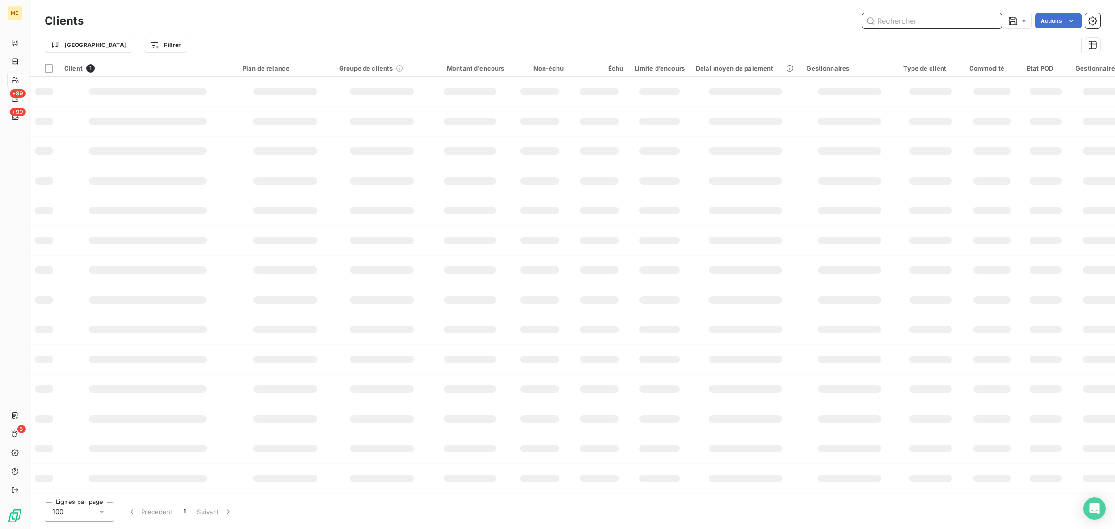
click at [944, 22] on input "text" at bounding box center [932, 20] width 139 height 15
paste input "METFRA000003352_07445296648130"
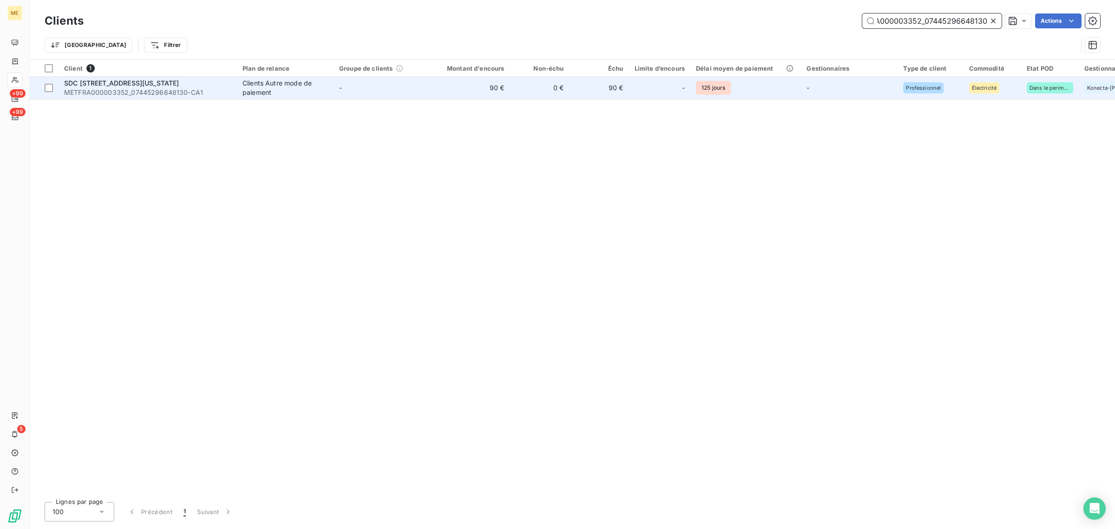
type input "METFRA000003352_07445296648130"
click at [468, 84] on td "90 €" at bounding box center [470, 88] width 80 height 22
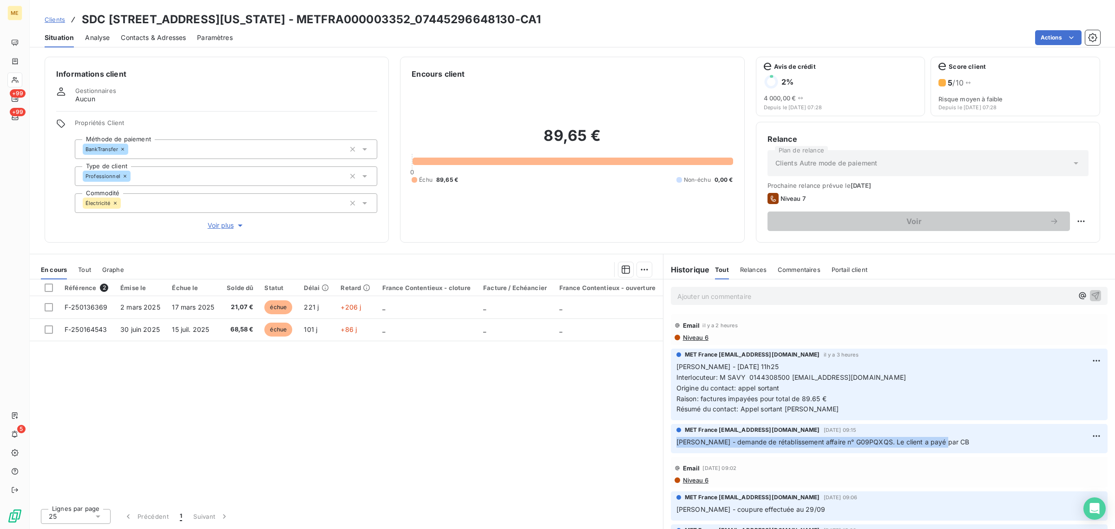
drag, startPoint x: 930, startPoint y: 440, endPoint x: 679, endPoint y: 447, distance: 251.1
click at [679, 447] on p "[PERSON_NAME] - demande de rétablissement affaire n° G09PQXQS. Le client a payé…" at bounding box center [890, 442] width 426 height 11
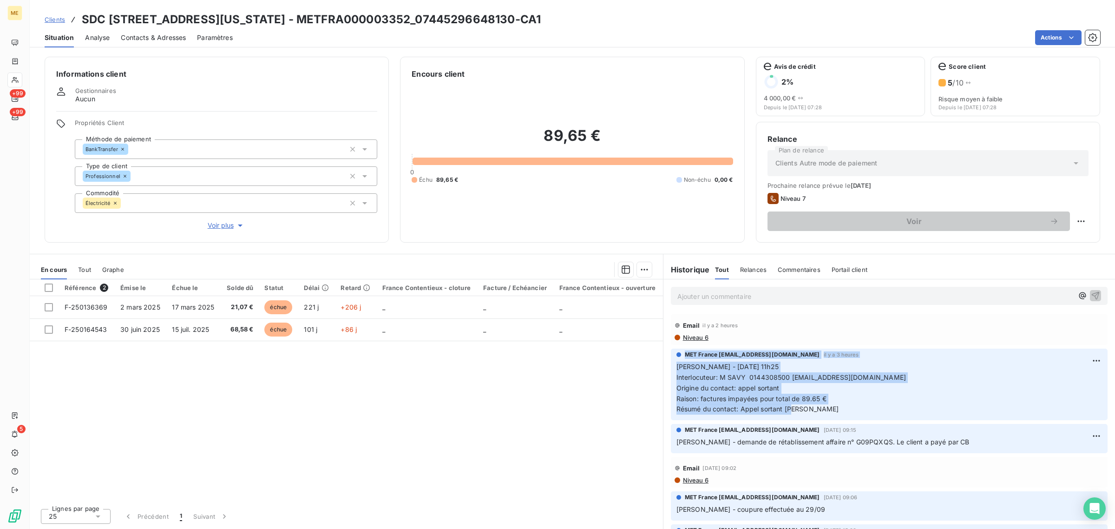
drag, startPoint x: 800, startPoint y: 408, endPoint x: 714, endPoint y: 371, distance: 93.7
click at [672, 359] on div "MET France [EMAIL_ADDRESS][DOMAIN_NAME] il y a 3 heures [PERSON_NAME] - [DATE] …" at bounding box center [889, 385] width 437 height 72
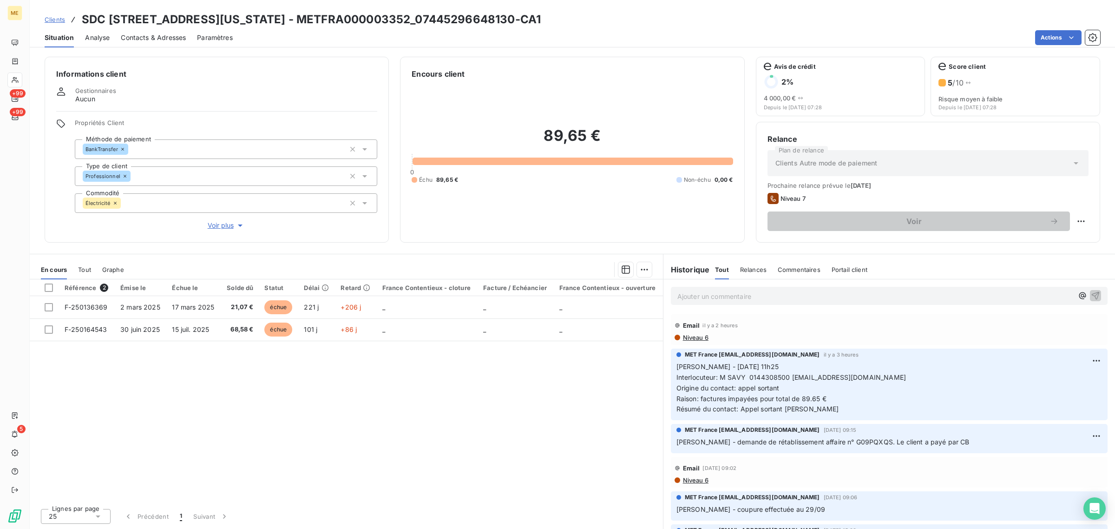
click at [856, 427] on span "[DATE] 09:15" at bounding box center [840, 430] width 33 height 6
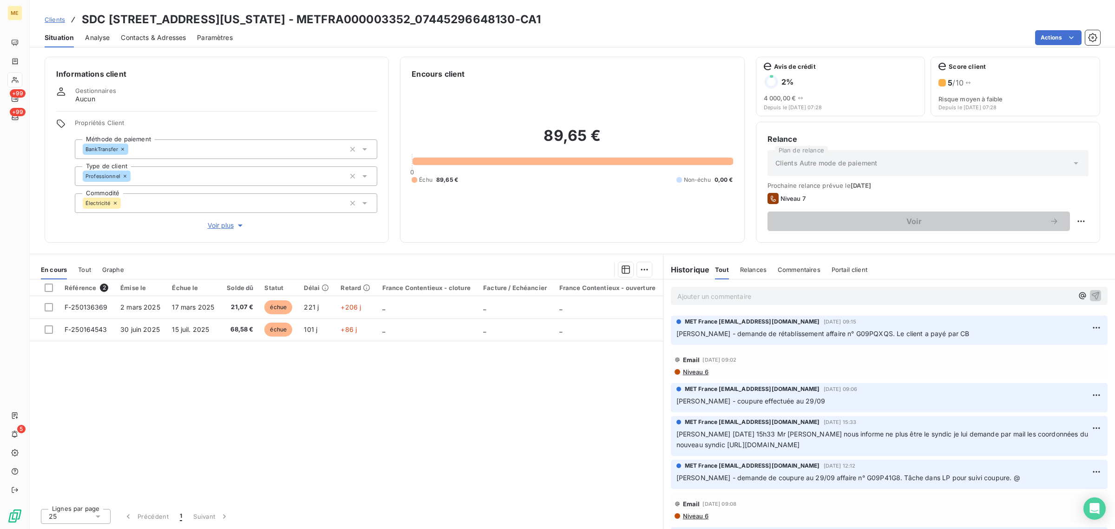
scroll to position [116, 0]
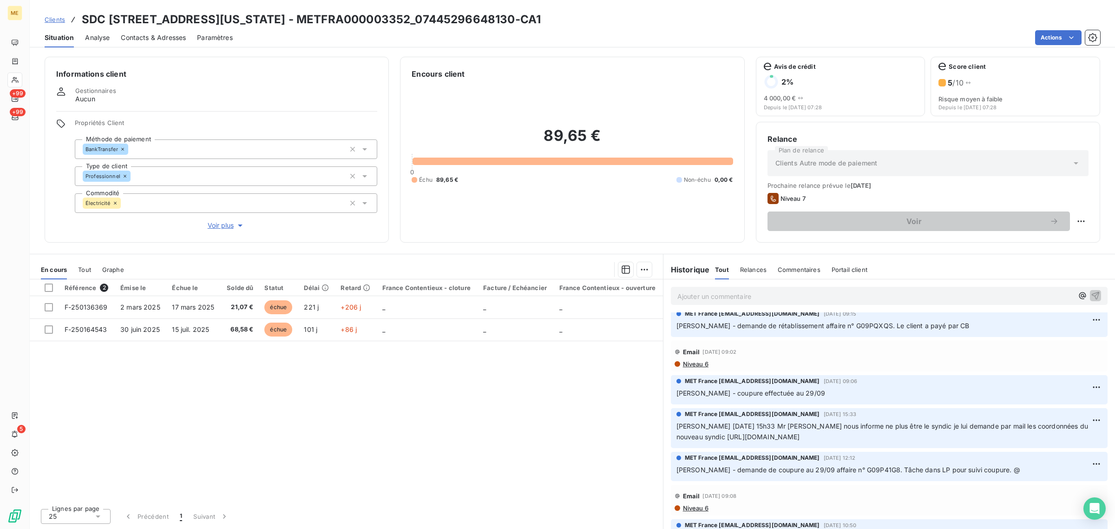
drag, startPoint x: 738, startPoint y: 440, endPoint x: 1064, endPoint y: 440, distance: 326.3
click at [1064, 440] on p "[PERSON_NAME] [DATE] 15h33 Mr [PERSON_NAME] nous informe ne plus être le syndic…" at bounding box center [890, 431] width 426 height 21
click at [1065, 435] on p "[PERSON_NAME] [DATE] 15h33 Mr [PERSON_NAME] nous informe ne plus être le syndic…" at bounding box center [890, 431] width 426 height 21
drag, startPoint x: 778, startPoint y: 429, endPoint x: 1070, endPoint y: 426, distance: 291.9
click at [1070, 426] on span "[PERSON_NAME] [DATE] 15h33 Mr [PERSON_NAME] nous informe ne plus être le syndic…" at bounding box center [884, 431] width 414 height 19
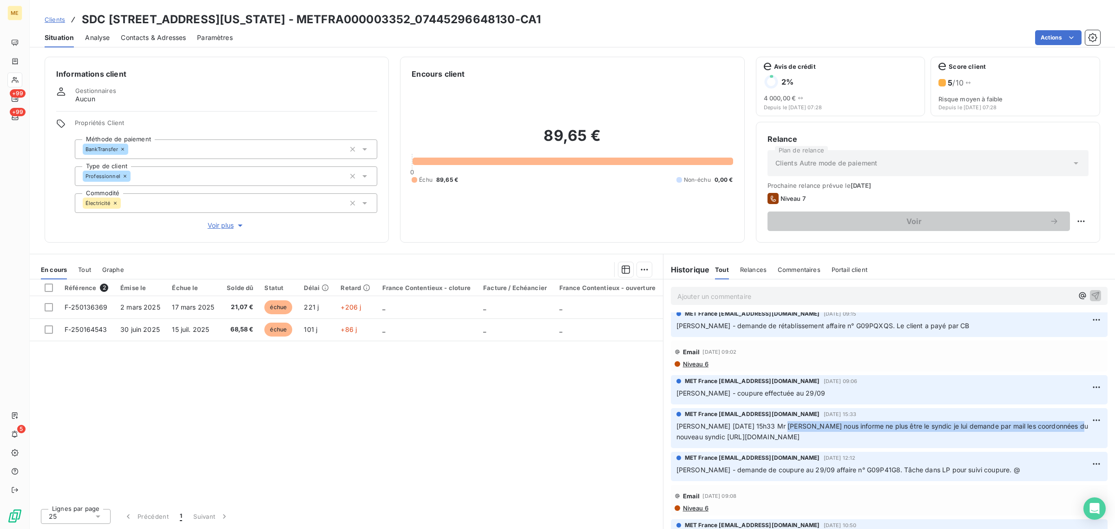
drag, startPoint x: 1054, startPoint y: 436, endPoint x: 659, endPoint y: 438, distance: 395.1
click at [659, 438] on div "En cours Tout Graphe Référence 2 Émise le Échue le Solde dû Statut Délai Retard…" at bounding box center [573, 391] width 1086 height 275
click at [621, 438] on div "Référence 2 Émise le Échue le Solde dû Statut Délai Retard France Contentieux -…" at bounding box center [346, 390] width 633 height 222
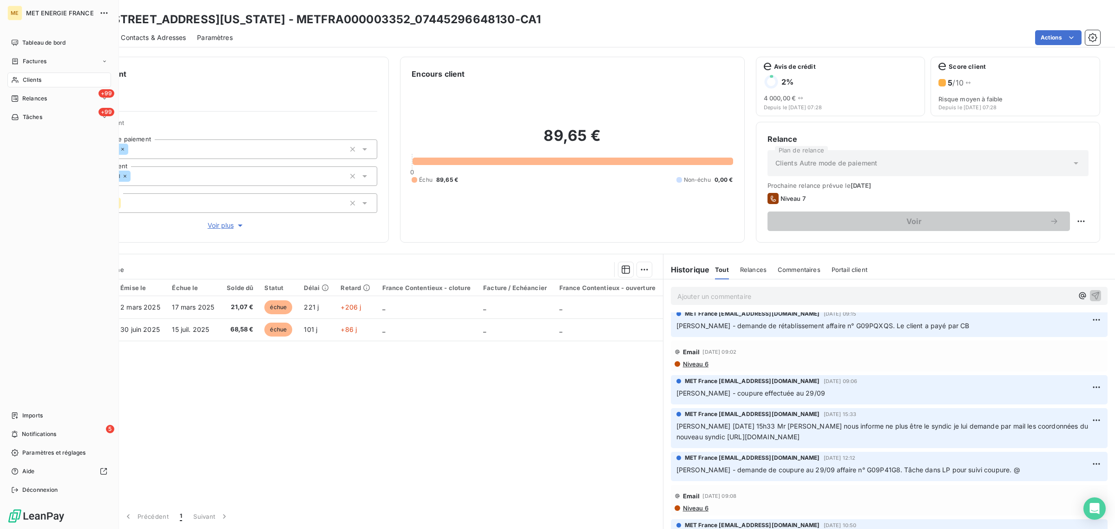
click at [12, 78] on icon at bounding box center [15, 79] width 8 height 7
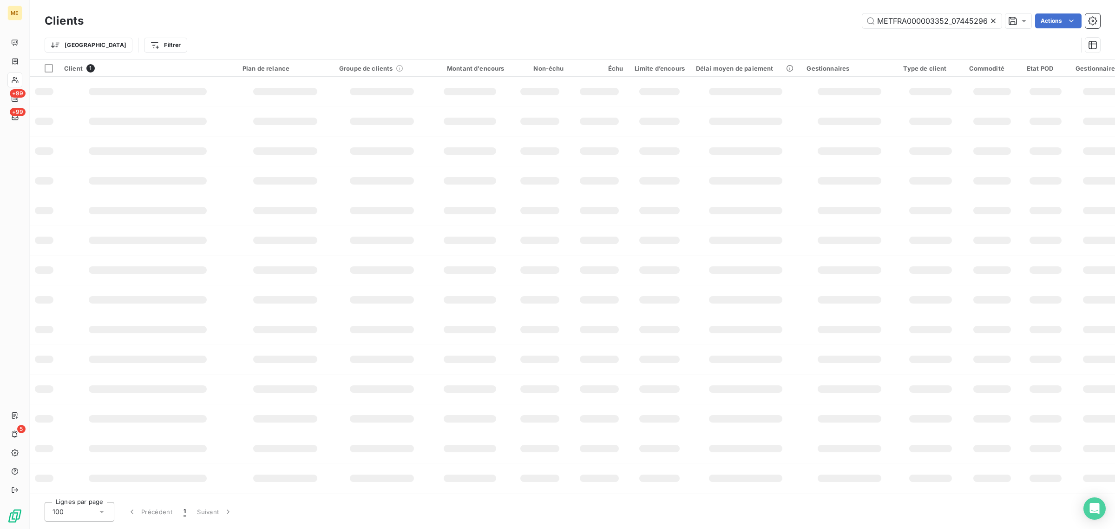
scroll to position [0, 27]
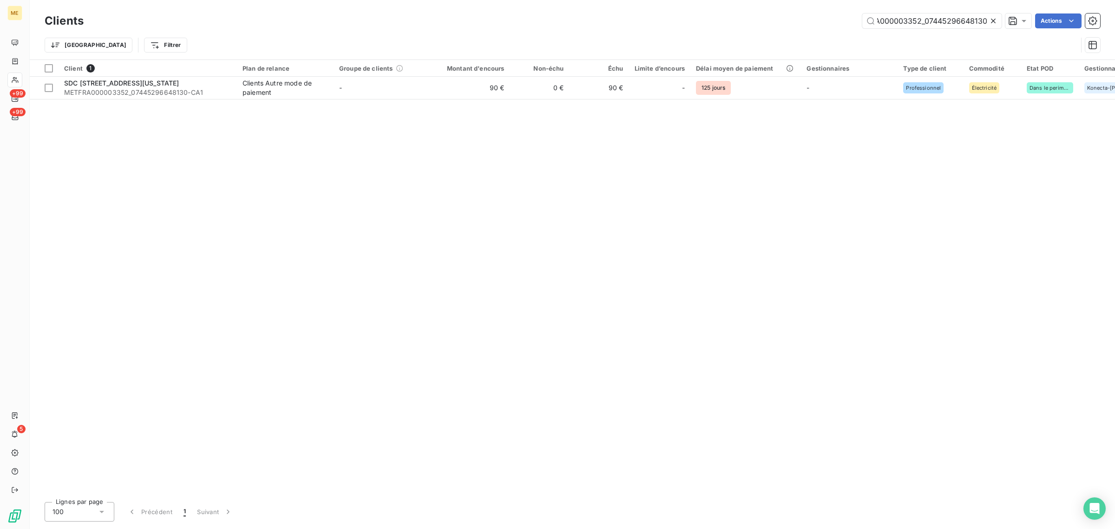
click at [989, 16] on icon at bounding box center [993, 20] width 9 height 9
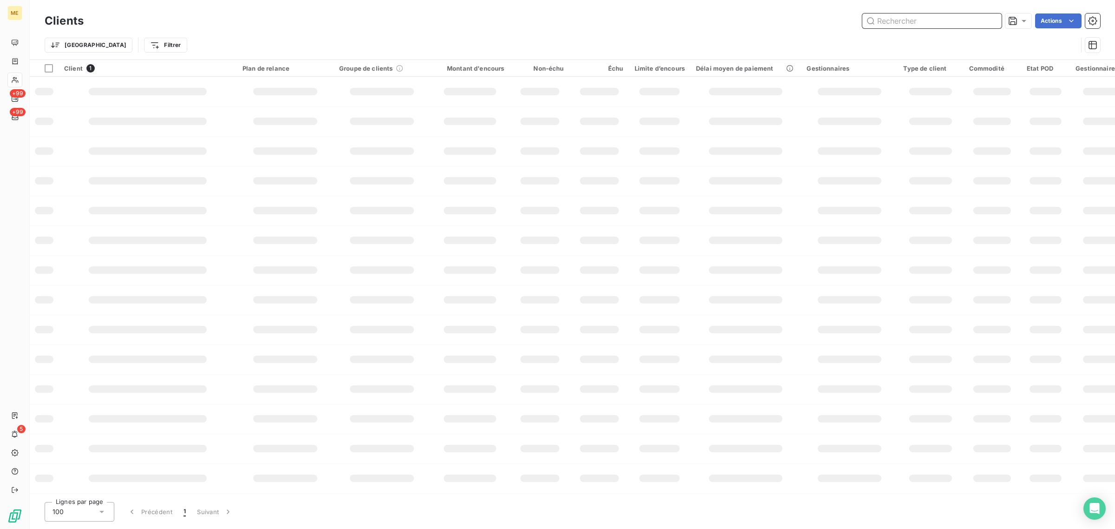
click at [980, 18] on input "text" at bounding box center [932, 20] width 139 height 15
paste input "METFRA000005157_06371780007005"
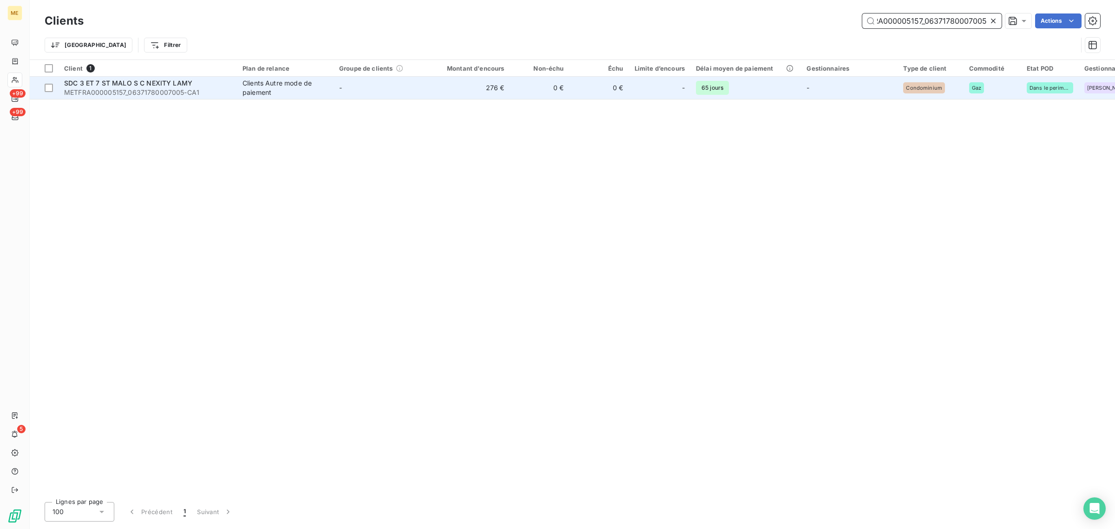
type input "METFRA000005157_06371780007005"
click at [530, 91] on td "0 €" at bounding box center [539, 88] width 59 height 22
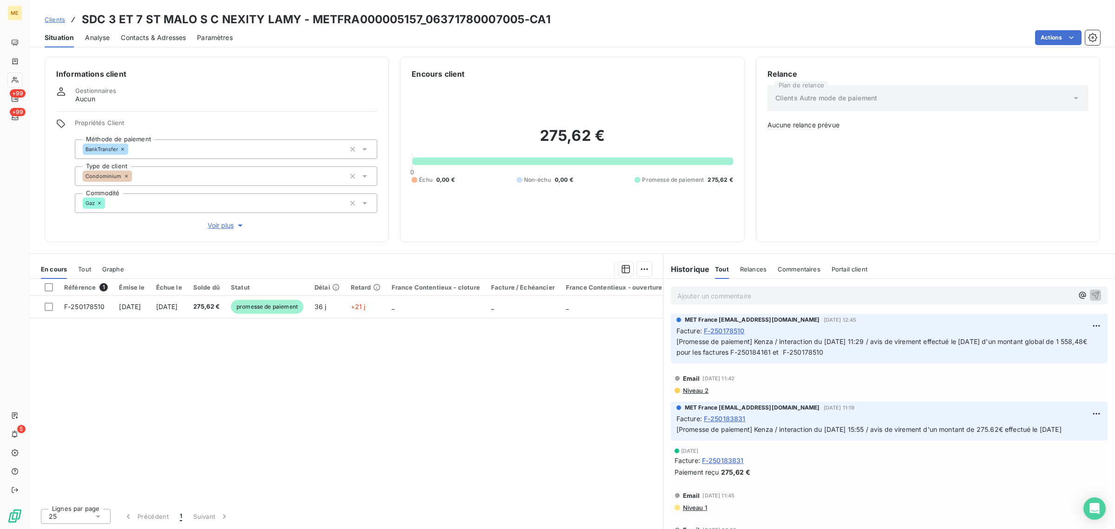
drag, startPoint x: 790, startPoint y: 358, endPoint x: 656, endPoint y: 350, distance: 134.1
click at [692, 350] on p "[Promesse de paiement] Kenza / interaction du [DATE] 11:29 / avis de virement e…" at bounding box center [890, 346] width 426 height 21
click at [580, 375] on div "Référence 1 Émise le Échue le Solde dû Statut Délai Retard France Contentieux -…" at bounding box center [346, 390] width 633 height 222
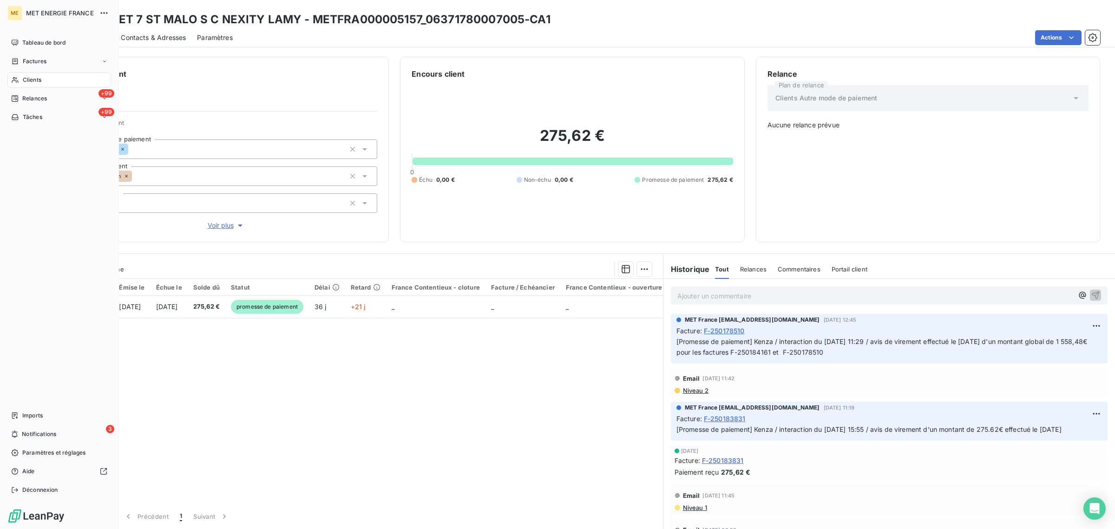
click at [23, 76] on span "Clients" at bounding box center [32, 80] width 19 height 8
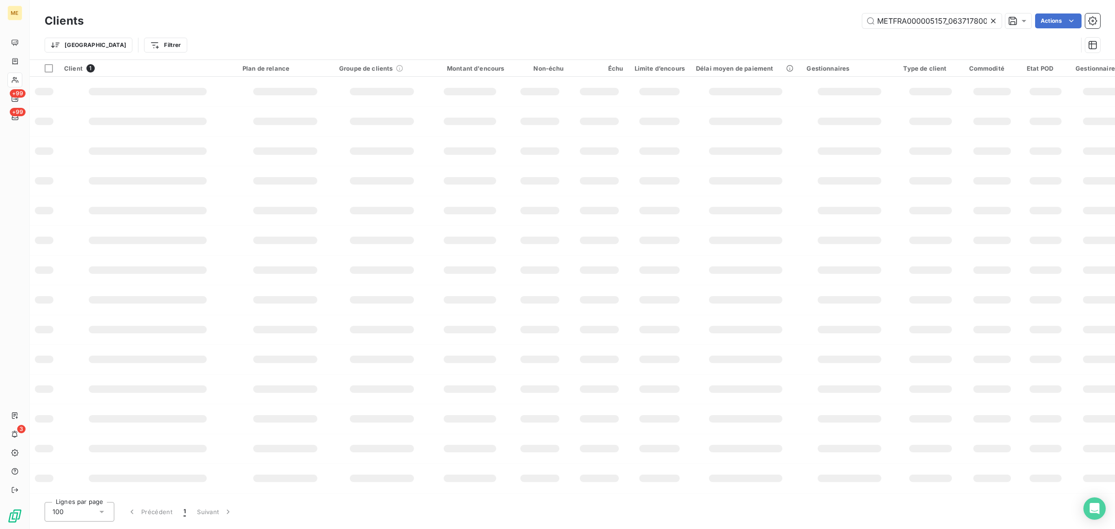
scroll to position [0, 24]
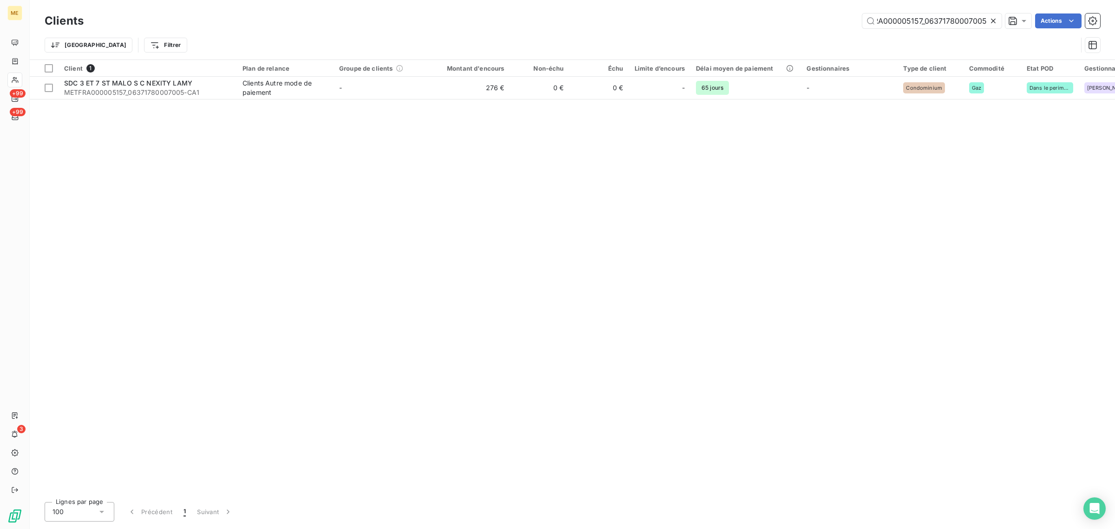
click at [999, 17] on div at bounding box center [995, 20] width 13 height 15
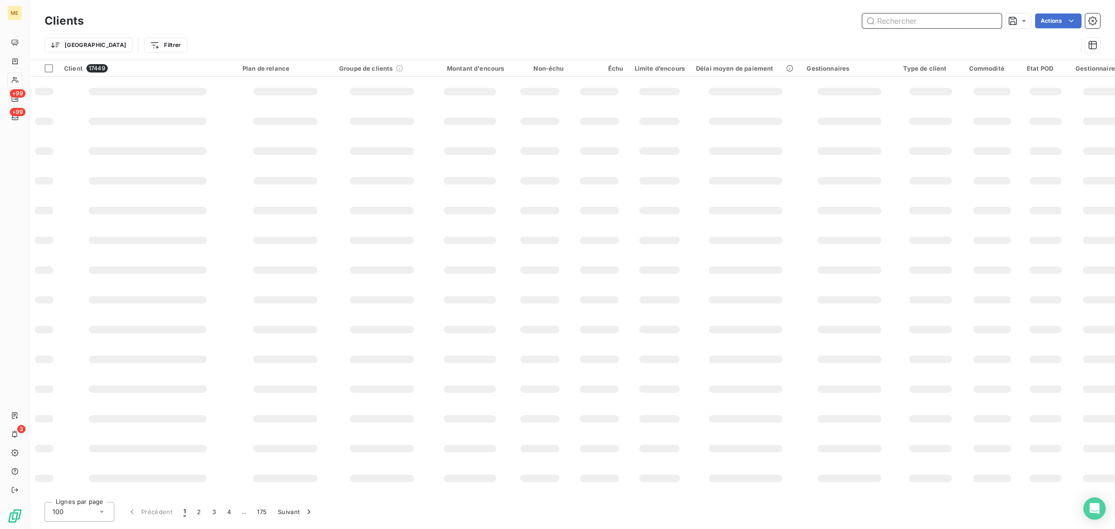
click at [976, 21] on input "text" at bounding box center [932, 20] width 139 height 15
paste input "METFRA000003352_07445296648130"
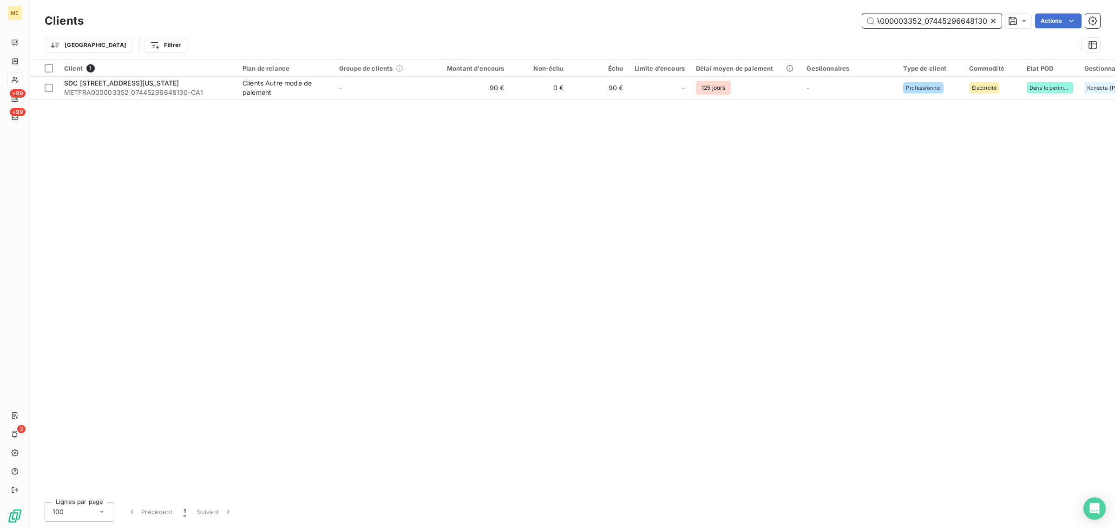
type input "METFRA000003352_07445296648130"
click at [542, 101] on div "Client 1 Plan de relance Groupe de clients Montant d'encours Non-échu Échu Limi…" at bounding box center [573, 277] width 1086 height 435
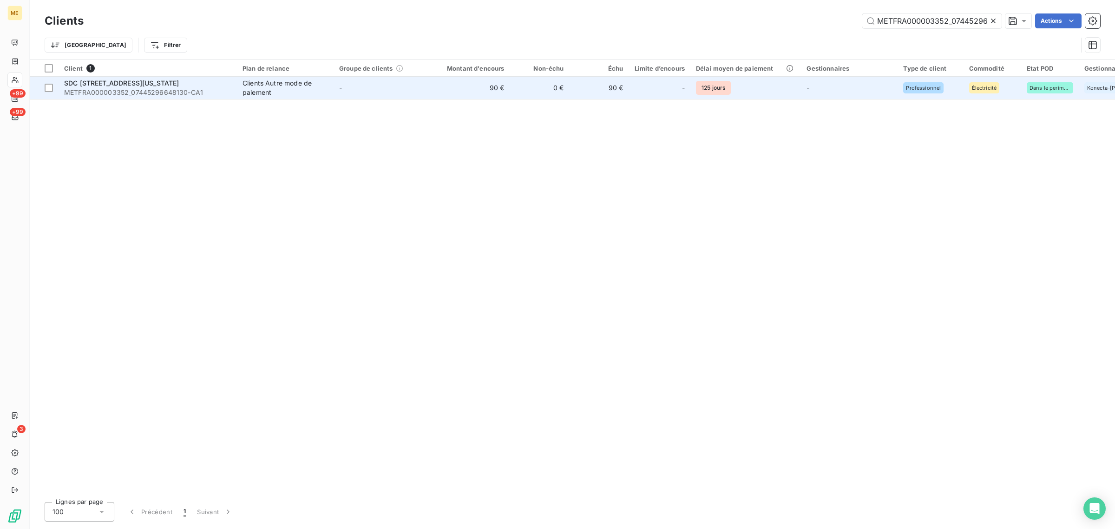
click at [540, 92] on td "0 €" at bounding box center [539, 88] width 59 height 22
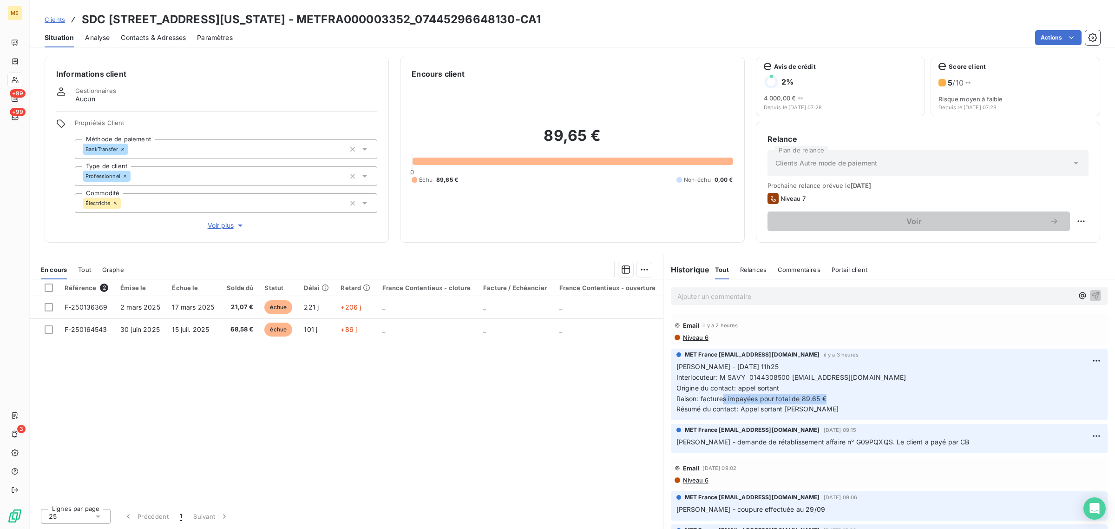
drag, startPoint x: 732, startPoint y: 398, endPoint x: 839, endPoint y: 401, distance: 107.4
click at [840, 400] on p "[PERSON_NAME] - [DATE] 11h25 Interlocuteur: M SAVY 0144308500 [EMAIL_ADDRESS][D…" at bounding box center [890, 388] width 426 height 53
click at [791, 412] on span "Résumé du contact: Appel sortant [PERSON_NAME]" at bounding box center [758, 409] width 163 height 8
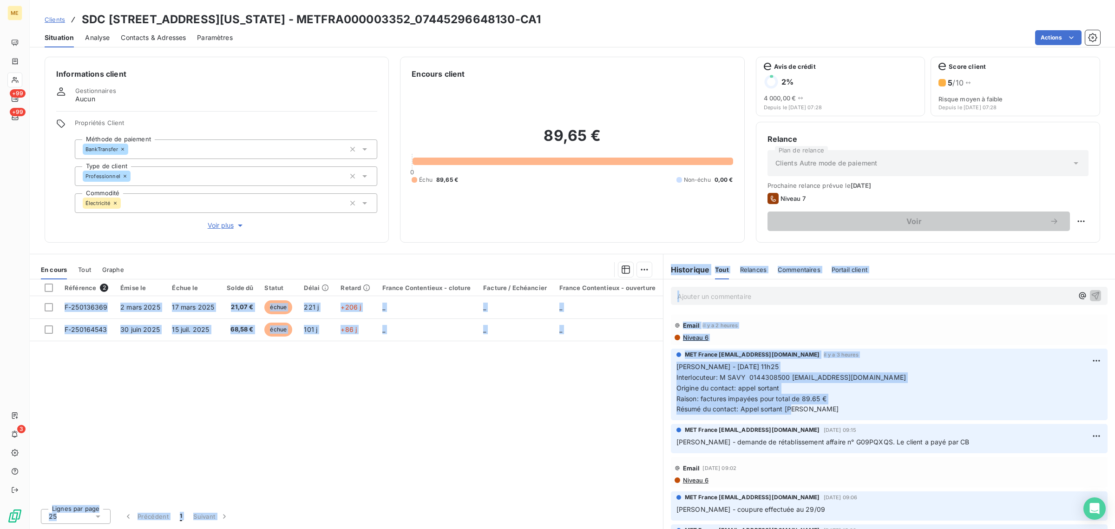
drag, startPoint x: 759, startPoint y: 409, endPoint x: 650, endPoint y: 363, distance: 118.7
click at [656, 363] on div "En cours Tout Graphe Référence 2 Émise le Échue le Solde dû Statut Délai Retard…" at bounding box center [573, 391] width 1086 height 275
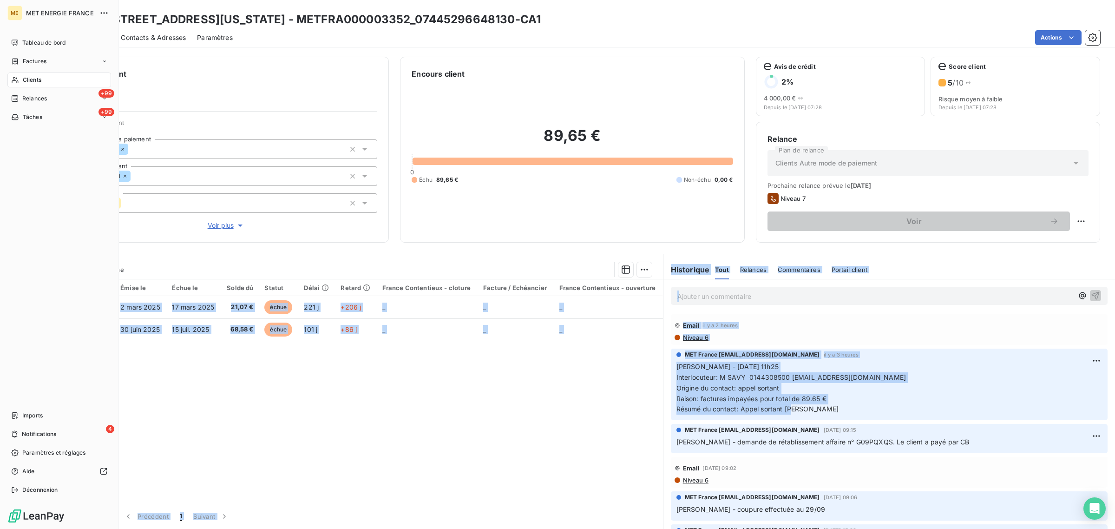
click at [14, 73] on div "Clients" at bounding box center [59, 80] width 104 height 15
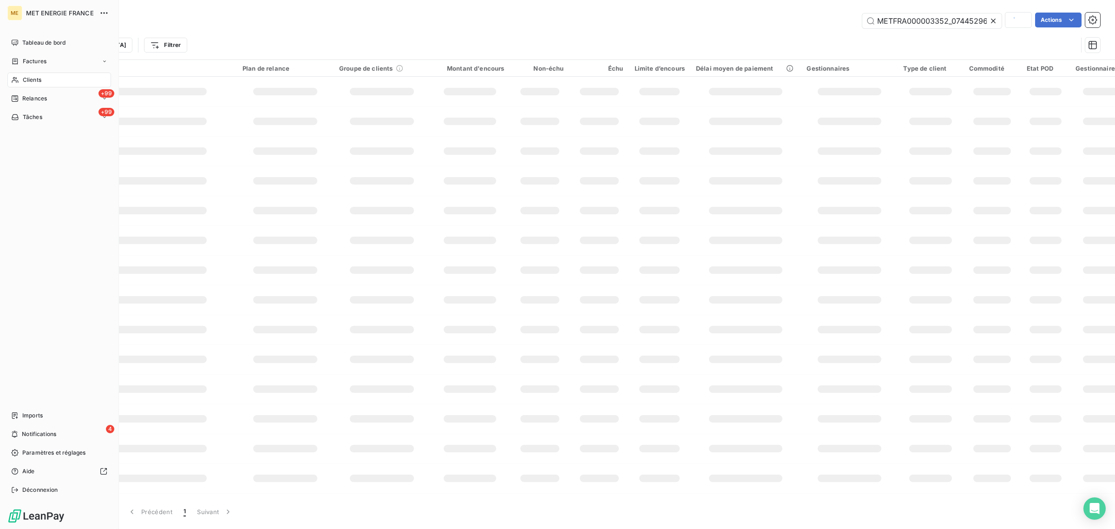
scroll to position [0, 27]
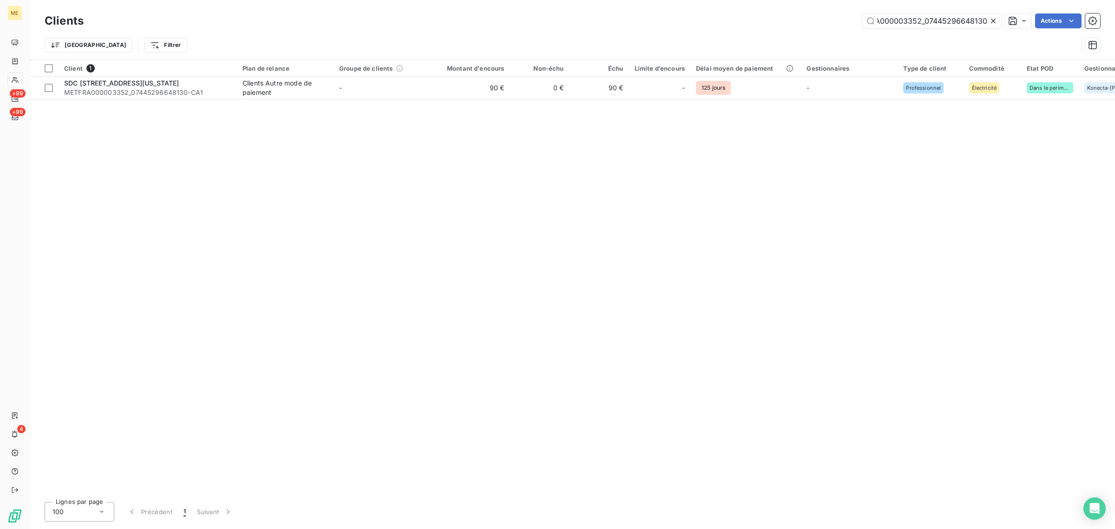
click at [995, 19] on icon at bounding box center [993, 20] width 9 height 9
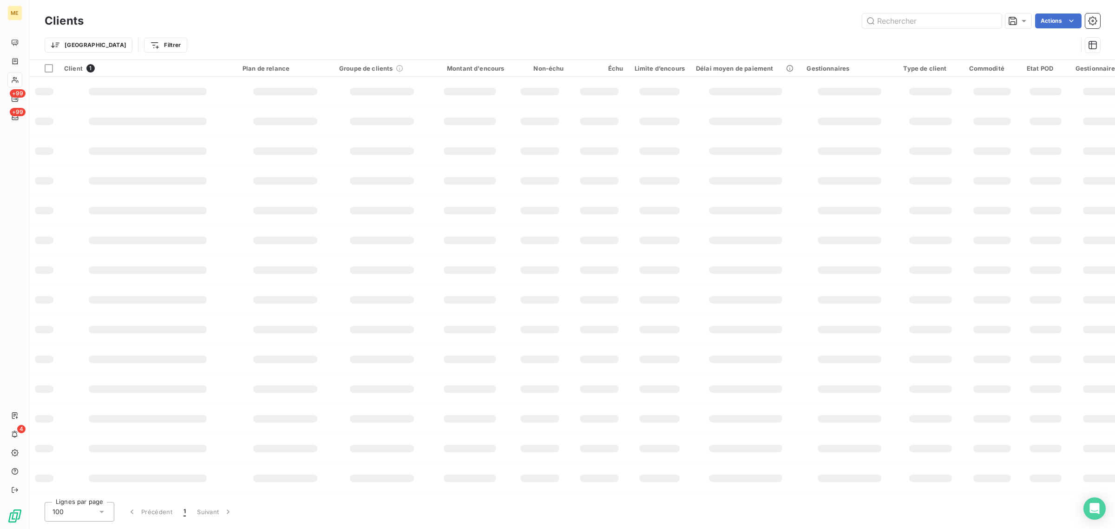
scroll to position [0, 0]
click at [951, 21] on input "text" at bounding box center [932, 20] width 139 height 15
paste input "METFRA000001264_14412590336643"
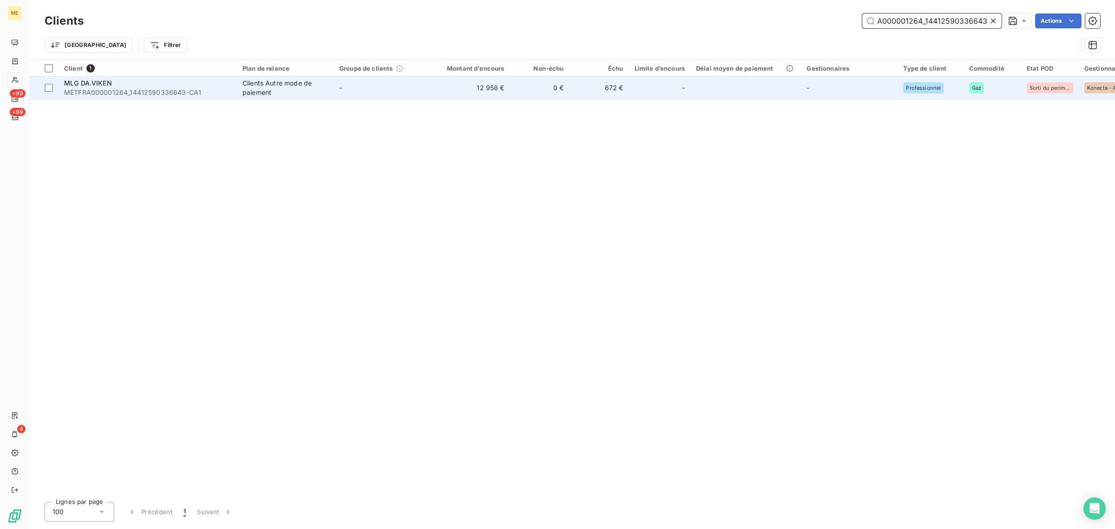
type input "METFRA000001264_14412590336643"
click at [495, 91] on td "12 958 €" at bounding box center [470, 88] width 80 height 22
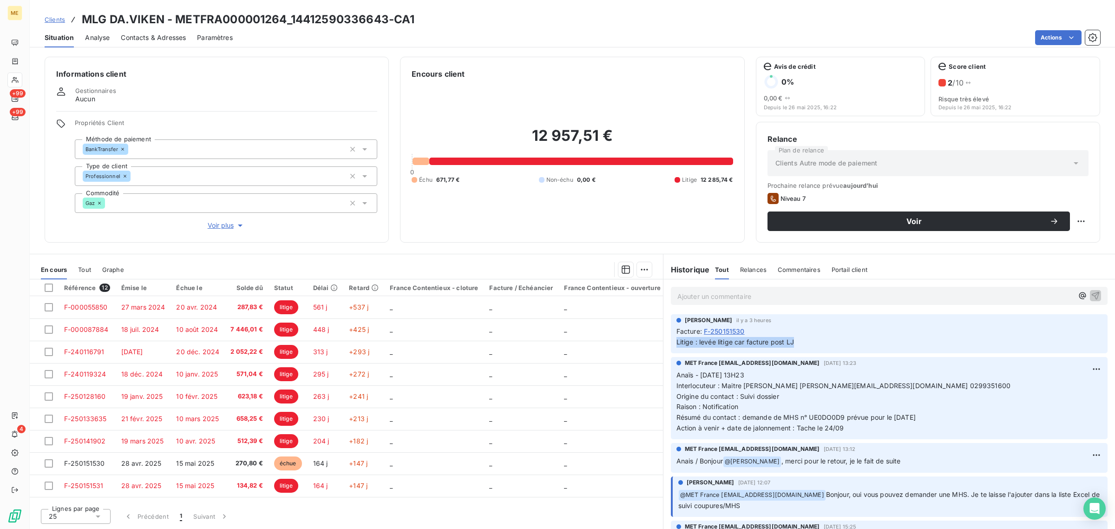
drag, startPoint x: 798, startPoint y: 343, endPoint x: 678, endPoint y: 349, distance: 120.6
click at [678, 349] on div "[PERSON_NAME] il y a 3 heures Facture : F-250151530 Litige : levée litige car f…" at bounding box center [889, 333] width 437 height 39
click at [638, 224] on div "12 957,51 € 0 Échu 671,77 € Non-échu 0,00 € Litige 12 285,74 €" at bounding box center [572, 155] width 321 height 152
drag, startPoint x: 798, startPoint y: 346, endPoint x: 678, endPoint y: 348, distance: 120.4
click at [678, 348] on div "[PERSON_NAME] il y a 3 heures Facture : F-250151530 Litige : levée litige car f…" at bounding box center [889, 333] width 437 height 39
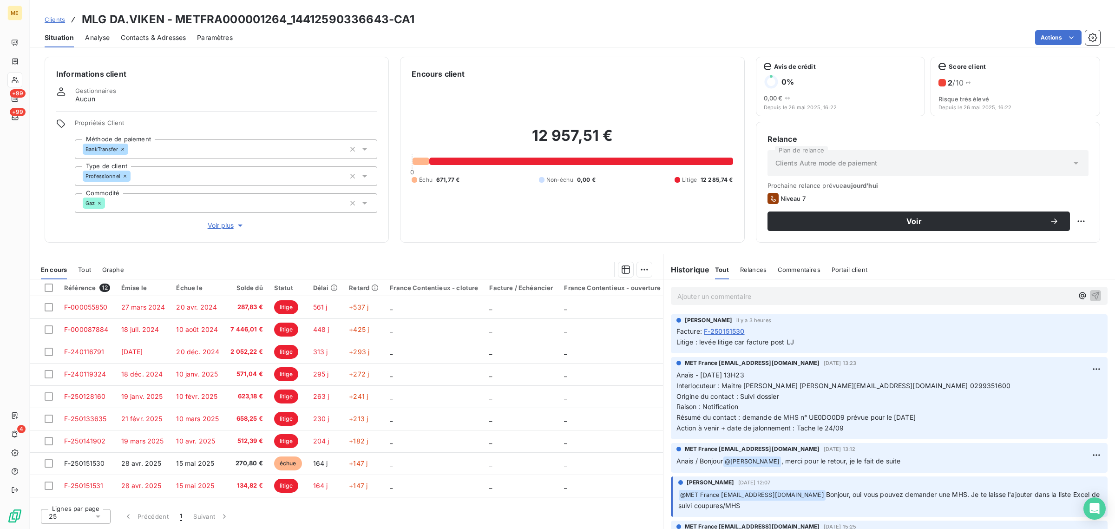
click at [670, 242] on div "Encours client 12 957,51 € 0 Échu 671,77 € Non-échu 0,00 € Litige 12 285,74 €" at bounding box center [572, 150] width 344 height 186
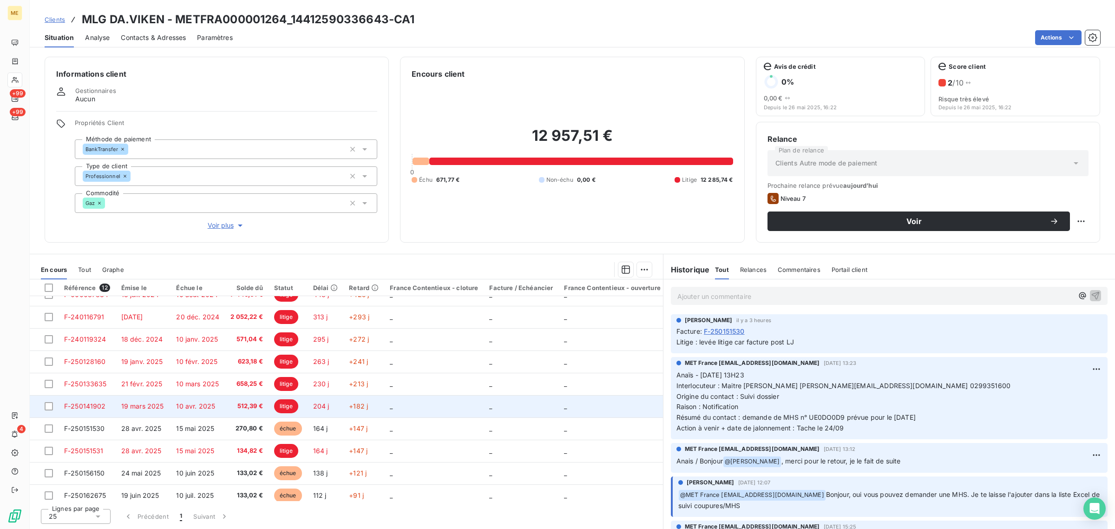
scroll to position [63, 0]
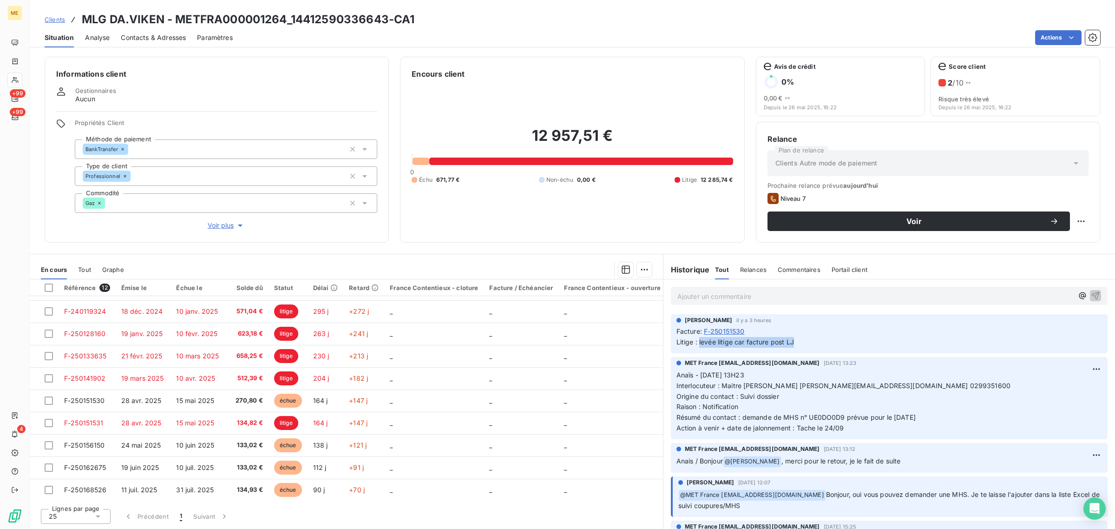
drag, startPoint x: 699, startPoint y: 342, endPoint x: 817, endPoint y: 346, distance: 118.6
click at [817, 346] on p "Litige : levée litige car facture post LJ" at bounding box center [890, 342] width 426 height 11
drag, startPoint x: 800, startPoint y: 343, endPoint x: 675, endPoint y: 341, distance: 125.5
click at [675, 341] on div "[PERSON_NAME] il y a 3 heures Facture : F-250151530 Litige : levée litige car f…" at bounding box center [889, 333] width 437 height 39
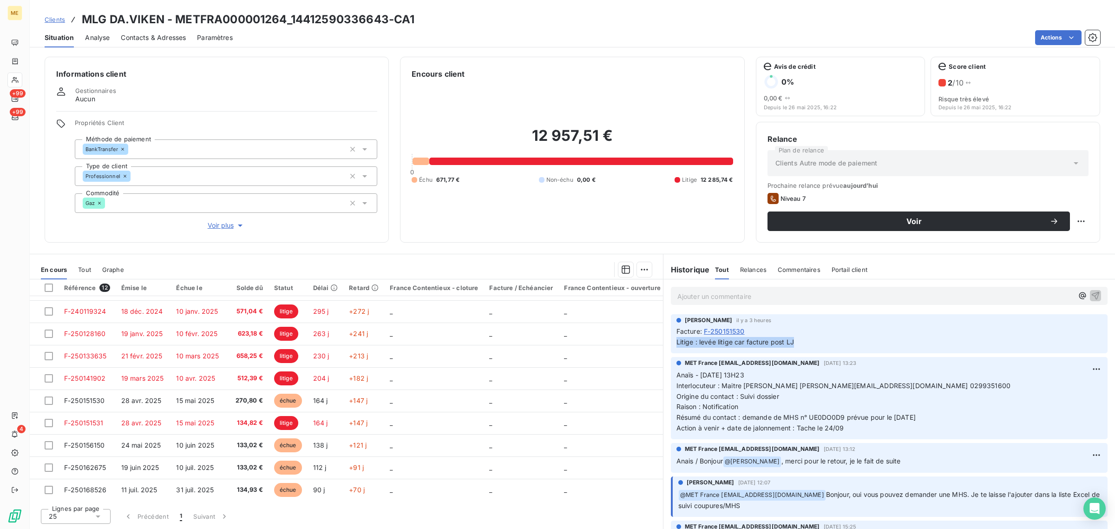
click at [809, 345] on p "Litige : levée litige car facture post LJ" at bounding box center [890, 342] width 426 height 11
drag, startPoint x: 811, startPoint y: 344, endPoint x: 675, endPoint y: 345, distance: 136.2
click at [675, 345] on div "[PERSON_NAME] il y a 3 heures Facture : F-250151530 Litige : levée litige car f…" at bounding box center [889, 333] width 437 height 39
click at [498, 229] on div "12 957,51 € 0 Échu 671,77 € Non-échu 0,00 € Litige 12 285,74 €" at bounding box center [572, 155] width 321 height 152
drag, startPoint x: 690, startPoint y: 318, endPoint x: 796, endPoint y: 337, distance: 107.2
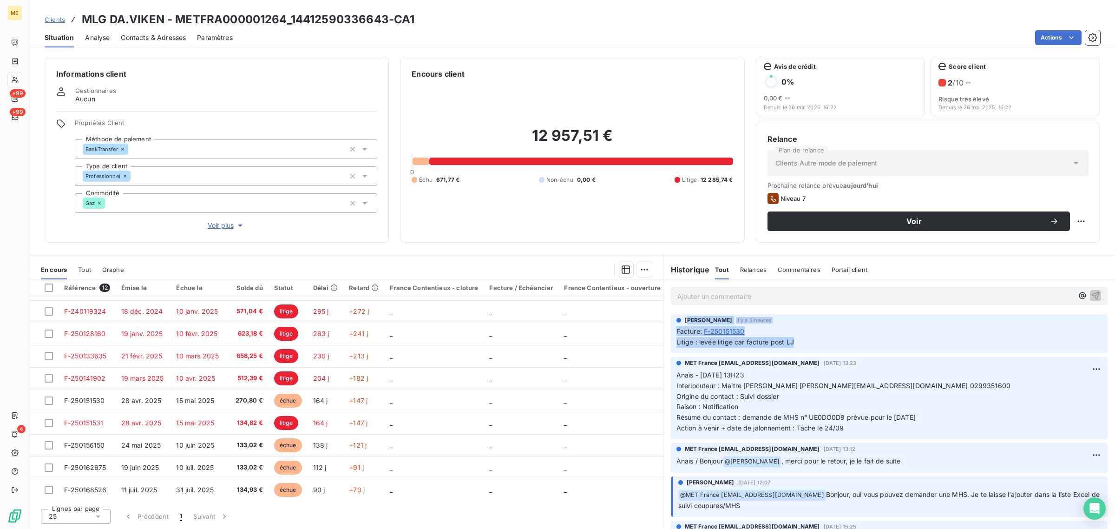
click at [796, 337] on div "[PERSON_NAME] il y a 3 heures Facture : F-250151530 Litige : levée litige car f…" at bounding box center [890, 332] width 426 height 32
click at [811, 337] on p "Litige : levée litige car facture post LJ" at bounding box center [890, 342] width 426 height 11
drag, startPoint x: 673, startPoint y: 344, endPoint x: 803, endPoint y: 347, distance: 129.7
click at [803, 347] on div "[PERSON_NAME] il y a 3 heures Facture : F-250151530 Litige : levée litige car f…" at bounding box center [889, 333] width 437 height 39
click at [803, 347] on p "Litige : levée litige car facture post LJ" at bounding box center [890, 342] width 426 height 11
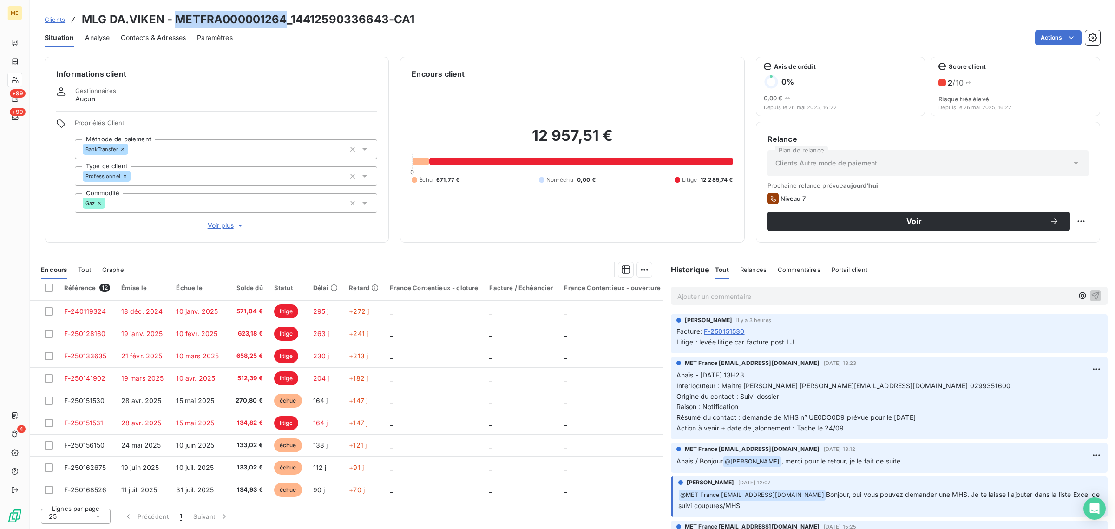
drag, startPoint x: 286, startPoint y: 19, endPoint x: 177, endPoint y: 20, distance: 109.2
click at [177, 20] on h3 "MLG DA.VIKEN - METFRA000001264_14412590336643-CA1" at bounding box center [248, 19] width 333 height 17
copy h3 "METFRA000001264"
